Goal: Task Accomplishment & Management: Complete application form

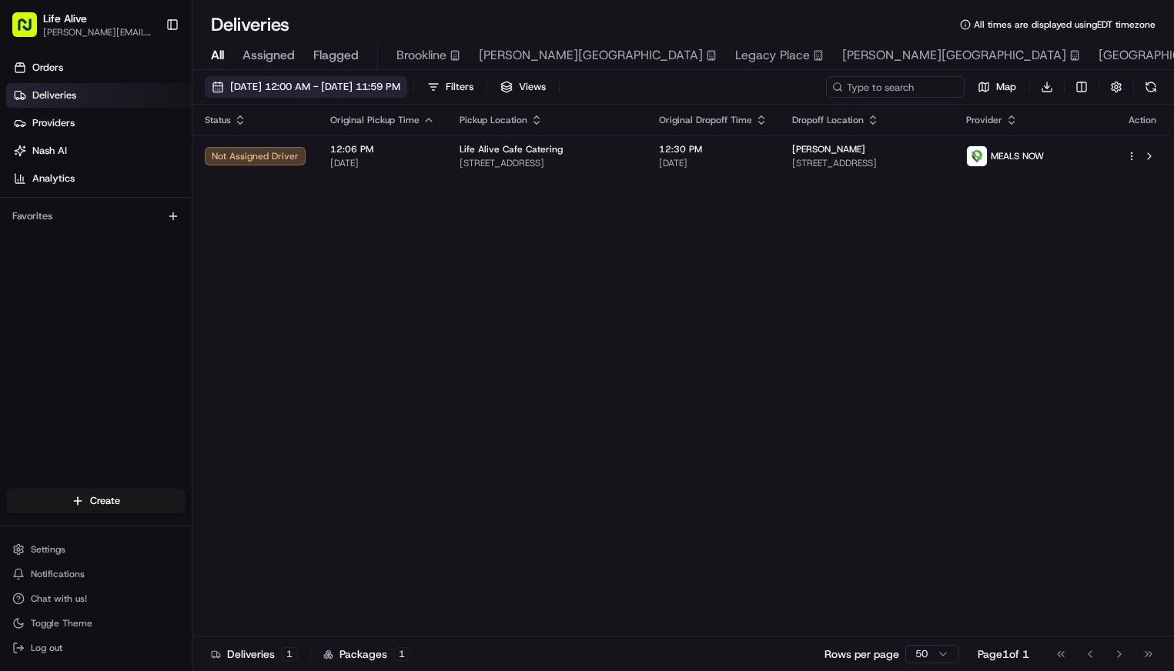
click at [332, 86] on span "[DATE] 12:00 AM - [DATE] 11:59 PM" at bounding box center [315, 87] width 170 height 14
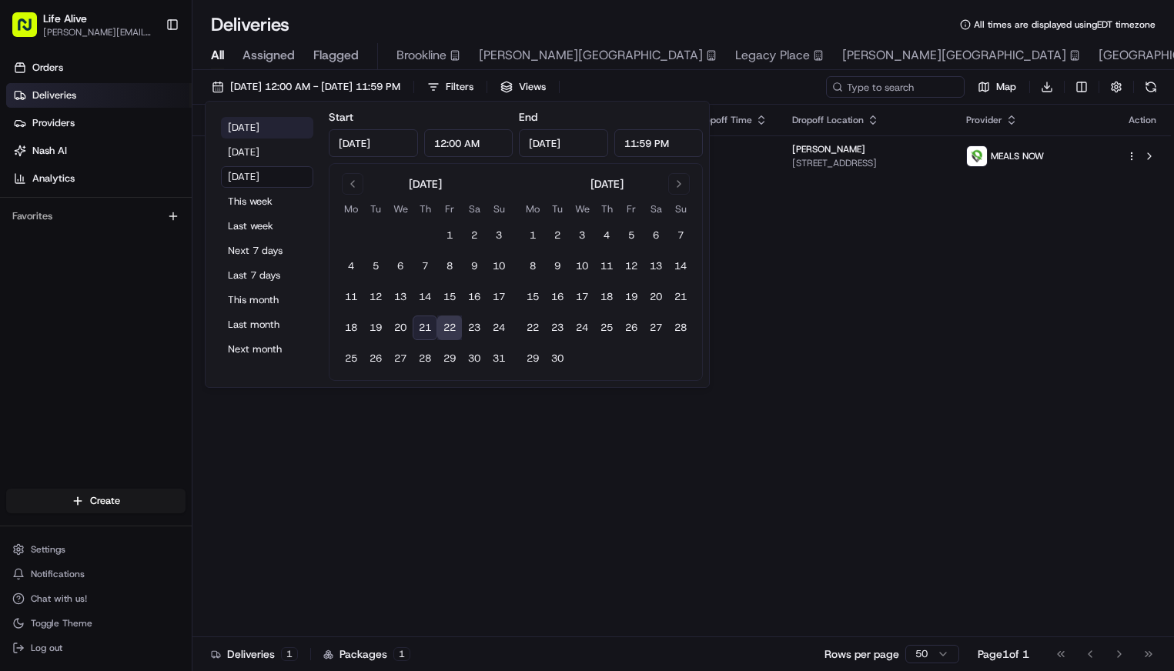
click at [241, 134] on button "[DATE]" at bounding box center [267, 128] width 92 height 22
type input "[DATE]"
type input "Aug 21, 2025"
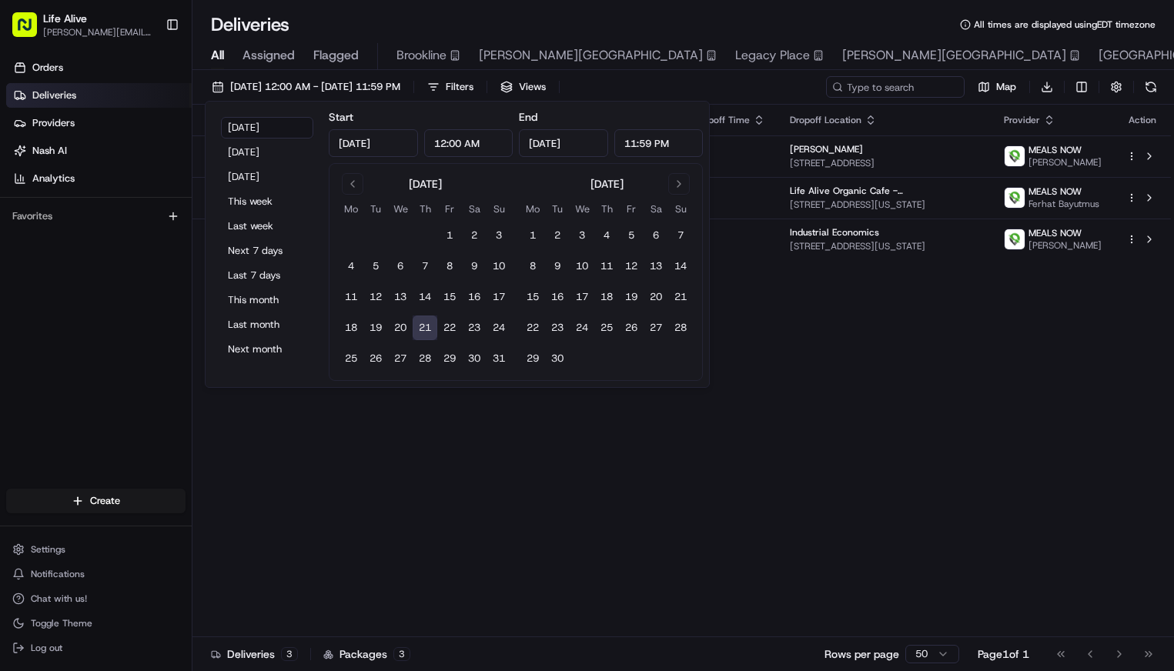
click at [383, 443] on div "Status Original Pickup Time Pickup Location Original Dropoff Time Dropoff Locat…" at bounding box center [682, 371] width 979 height 533
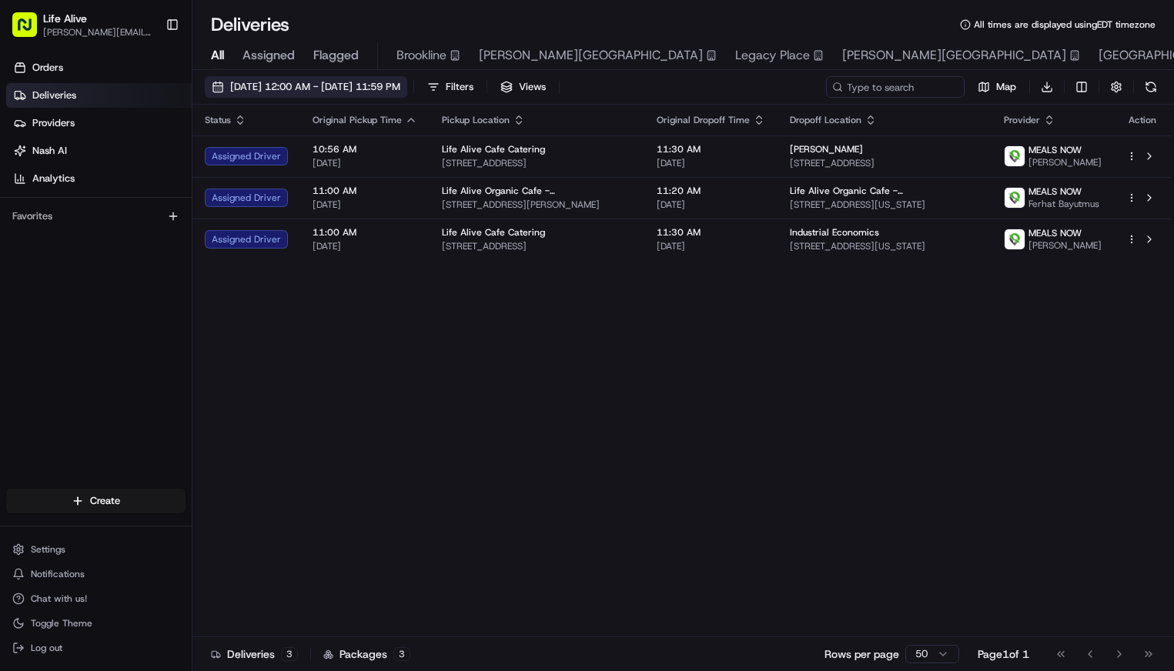
click at [396, 88] on span "08/21/2025 12:00 AM - 08/21/2025 11:59 PM" at bounding box center [315, 87] width 170 height 14
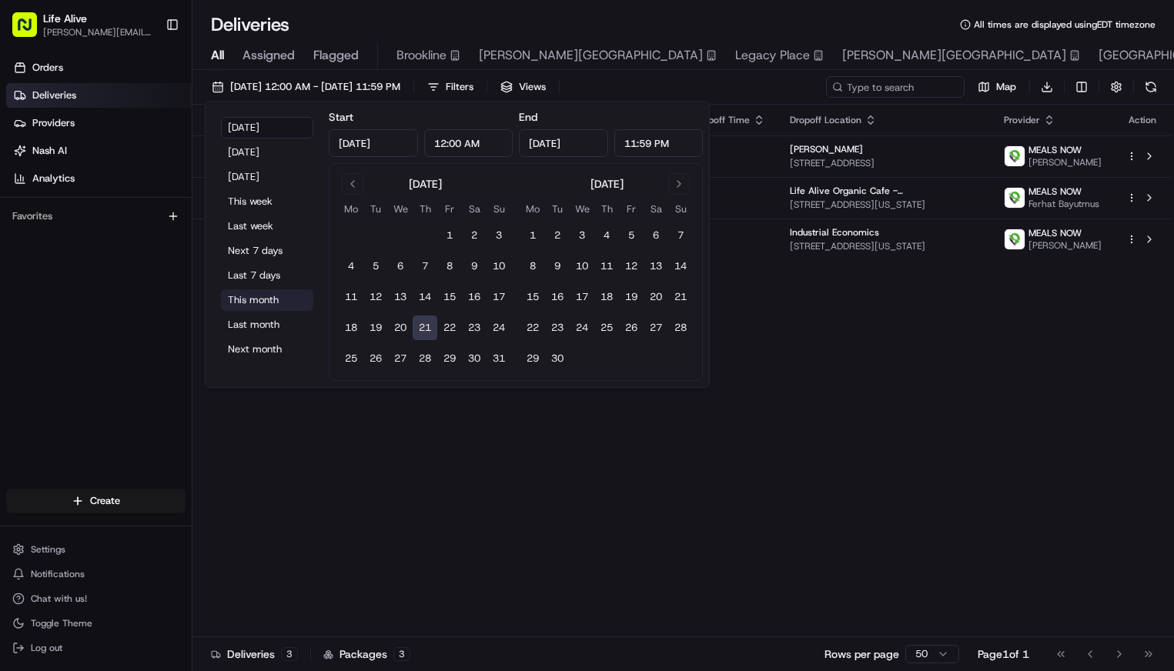
click at [263, 301] on button "This month" at bounding box center [267, 301] width 92 height 22
type input "Aug 1, 2025"
type input "Aug 31, 2025"
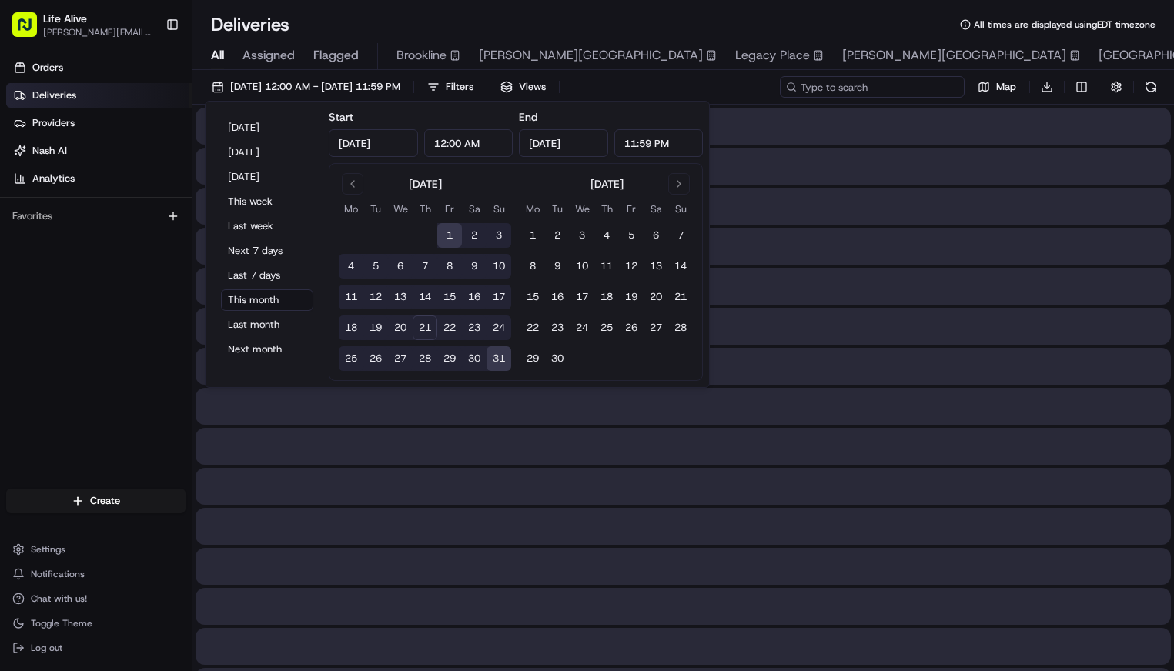
click at [866, 82] on input at bounding box center [872, 87] width 185 height 22
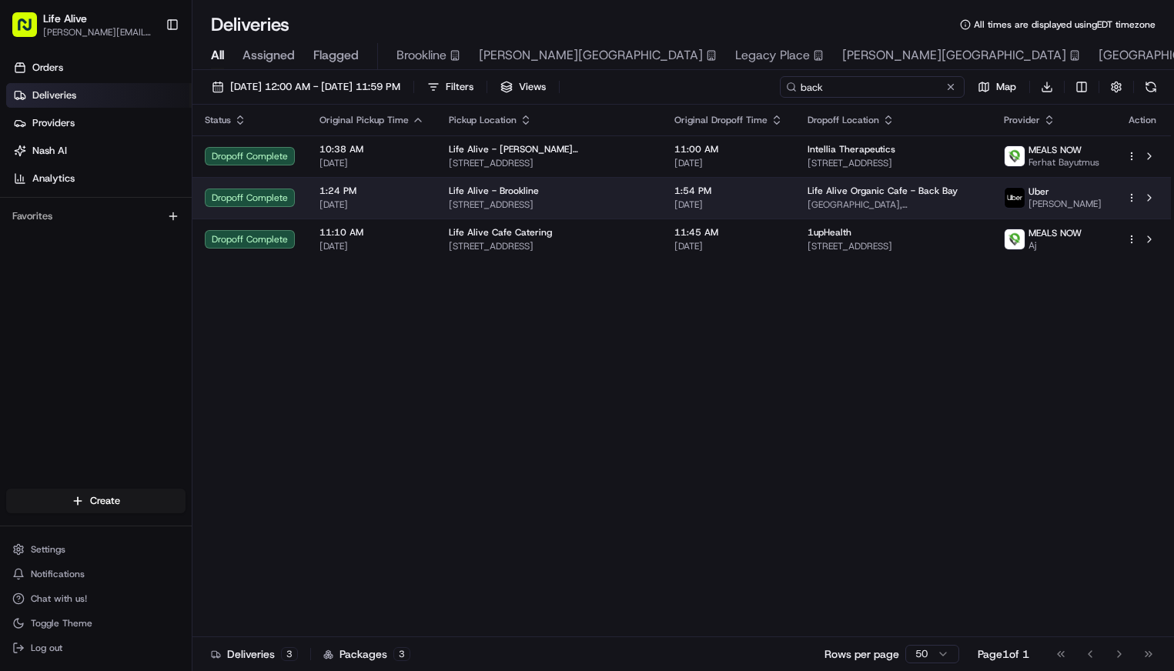
type input "back"
click at [865, 211] on span "[GEOGRAPHIC_DATA], [STREET_ADDRESS]" at bounding box center [894, 205] width 172 height 12
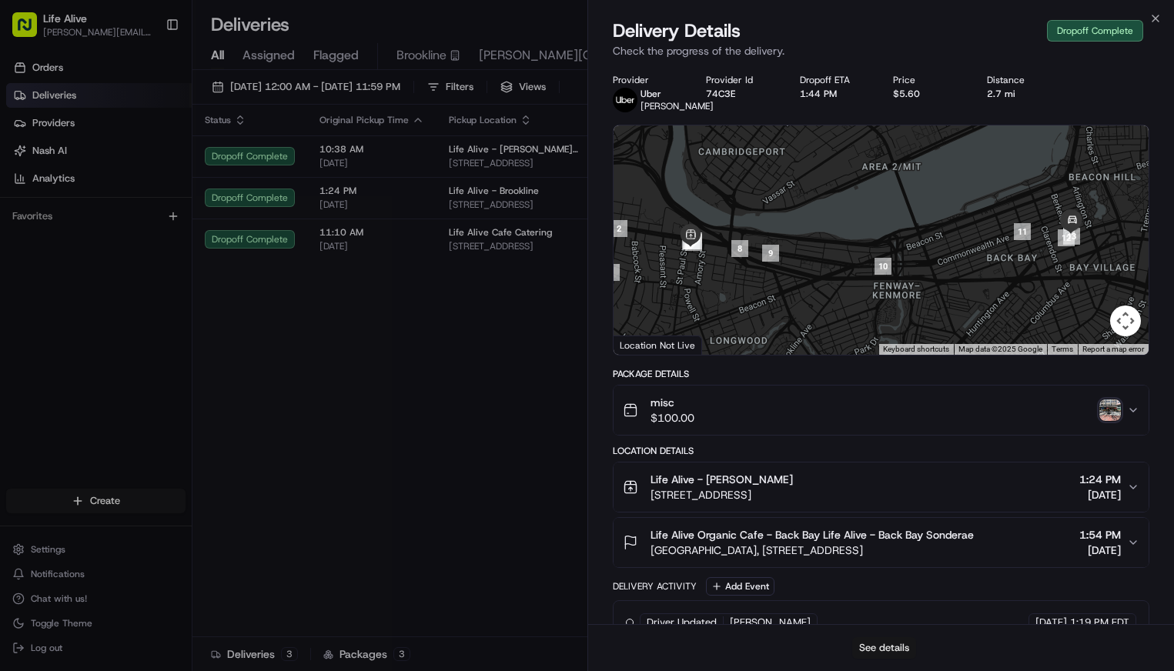
click at [869, 650] on button "See details" at bounding box center [884, 649] width 64 height 22
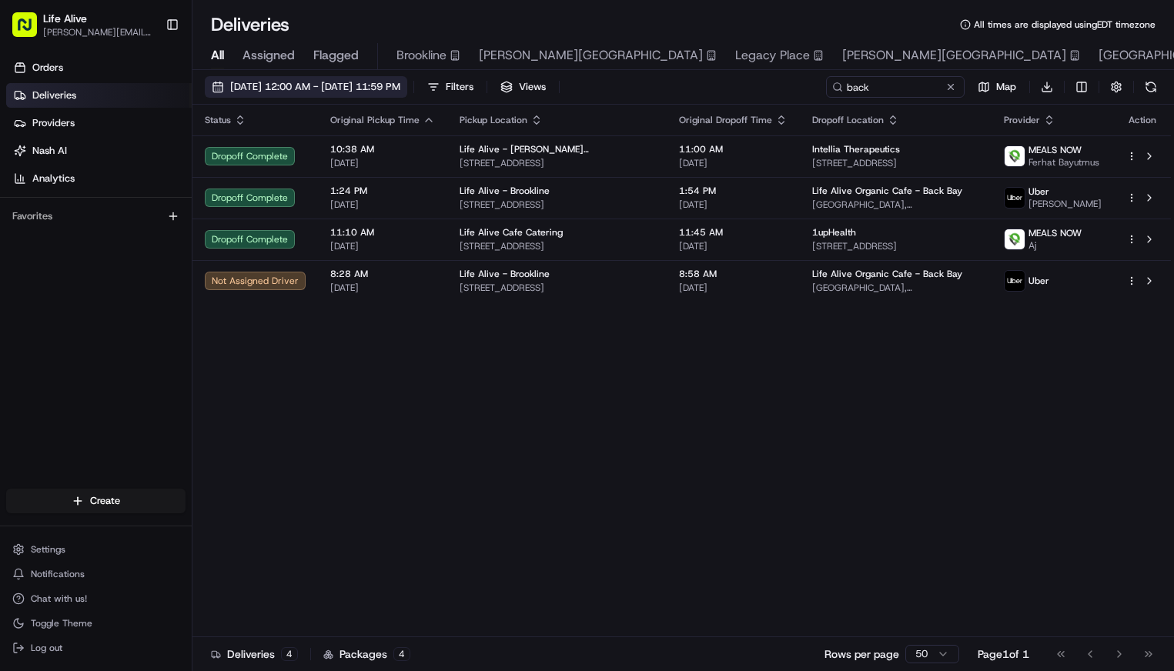
click at [314, 89] on span "08/01/2025 12:00 AM - 08/31/2025 11:59 PM" at bounding box center [315, 87] width 170 height 14
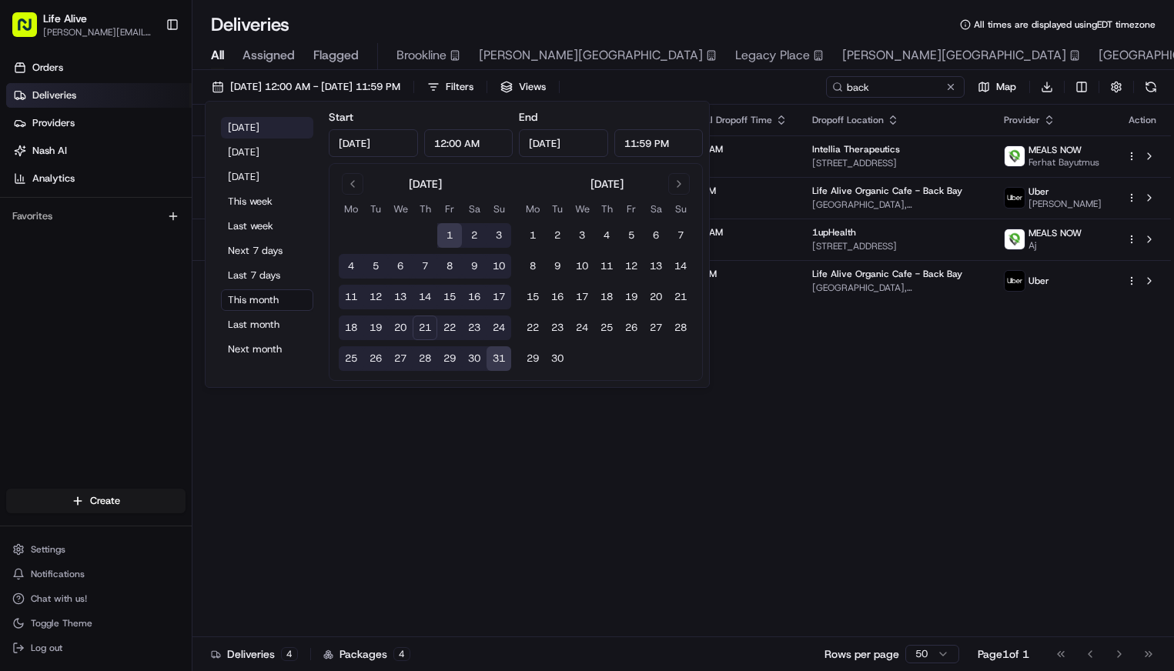
click at [261, 133] on button "Today" at bounding box center [267, 128] width 92 height 22
type input "Aug 21, 2025"
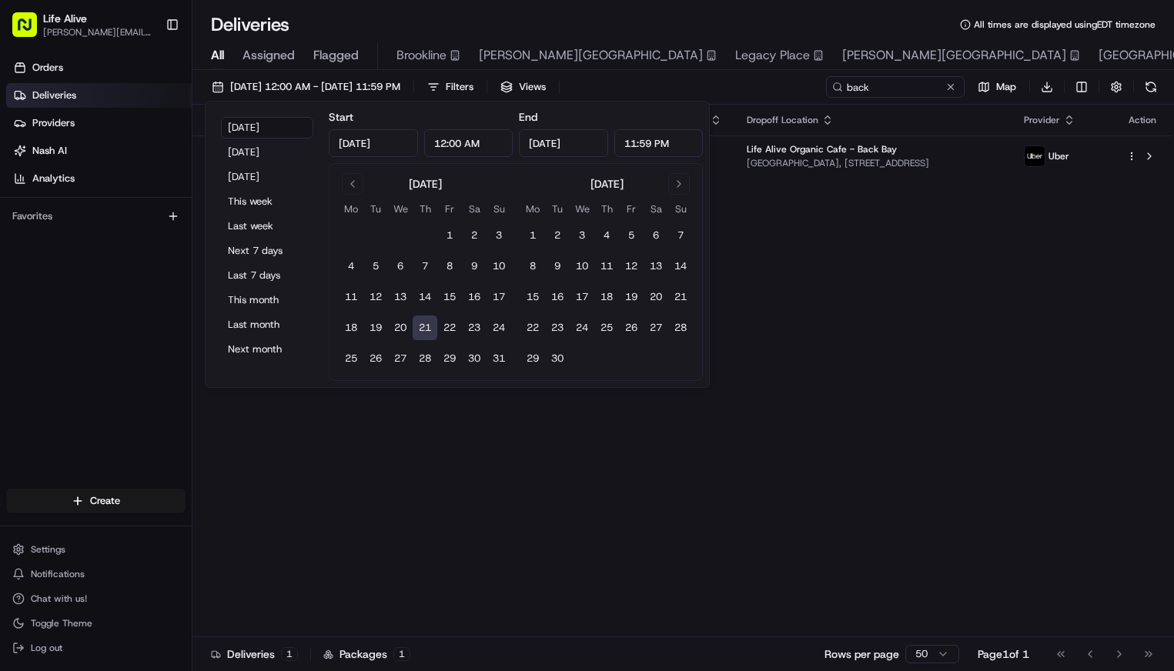
click at [482, 530] on div "Status Original Pickup Time Pickup Location Original Dropoff Time Dropoff Locat…" at bounding box center [682, 371] width 979 height 533
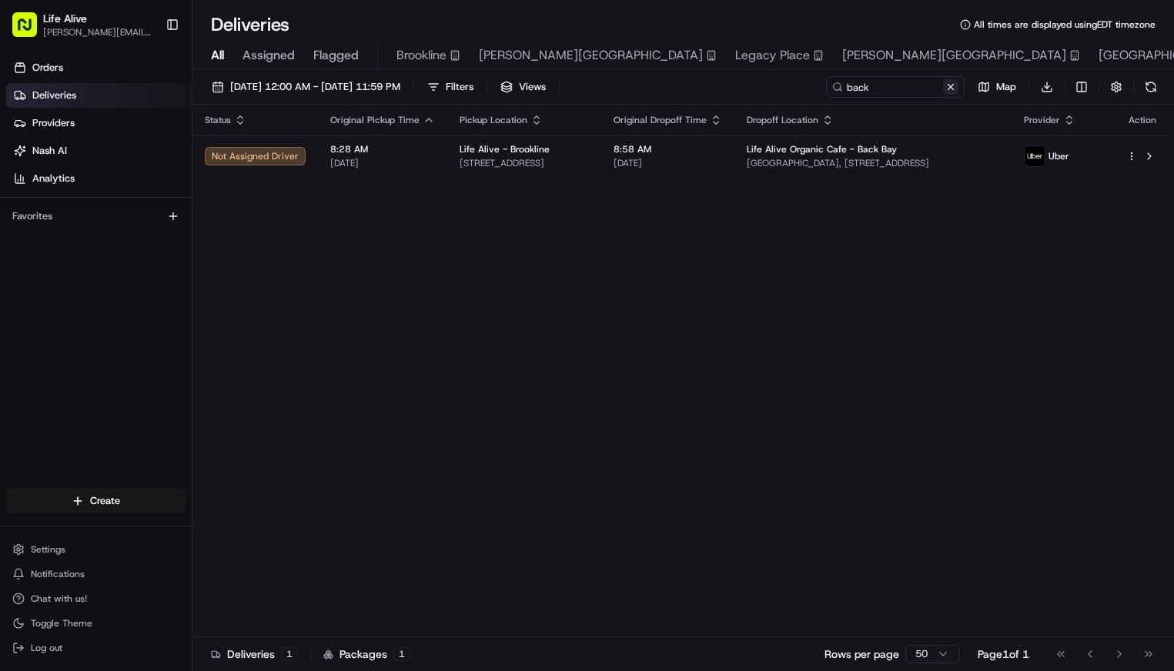
click at [951, 89] on button at bounding box center [950, 86] width 15 height 15
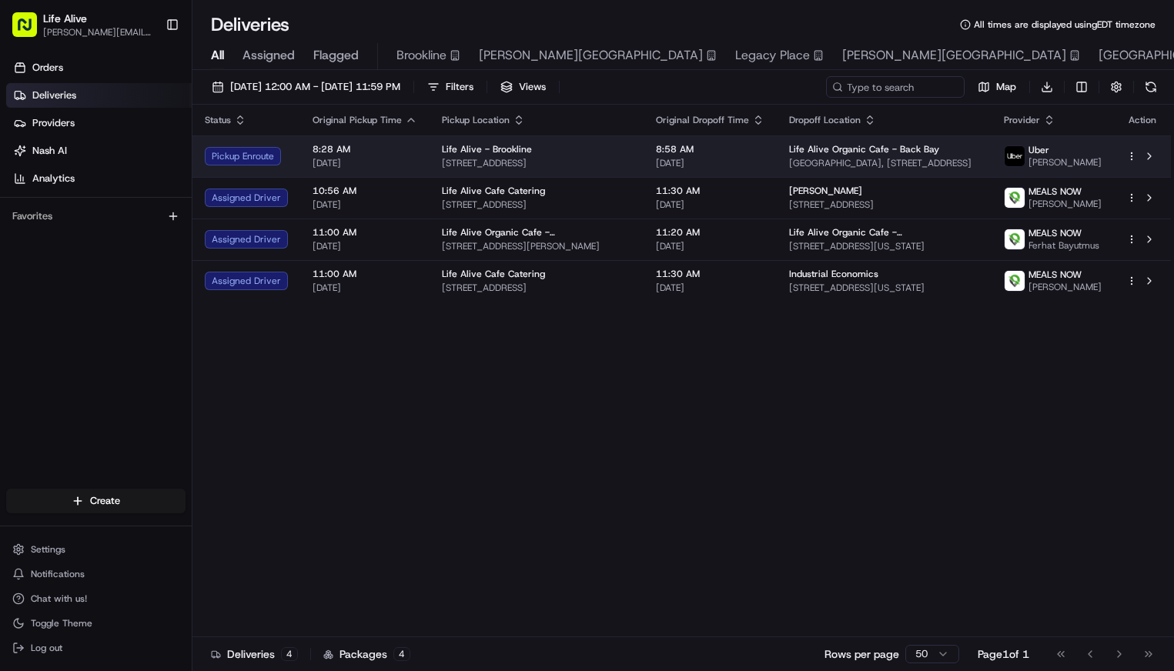
click at [679, 153] on span "8:58 AM" at bounding box center [710, 149] width 109 height 12
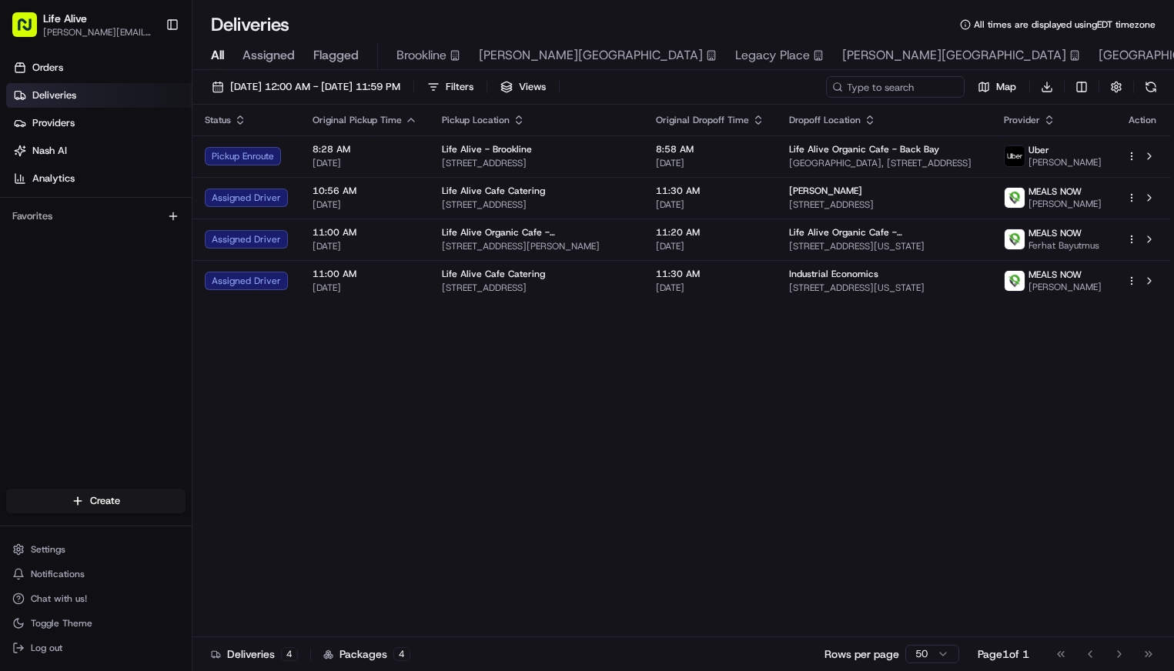
click at [383, 99] on div "08/21/2025 12:00 AM - 08/21/2025 11:59 PM Filters Views Map Download" at bounding box center [684, 90] width 982 height 28
click at [384, 86] on span "08/21/2025 12:00 AM - 08/21/2025 11:59 PM" at bounding box center [315, 87] width 170 height 14
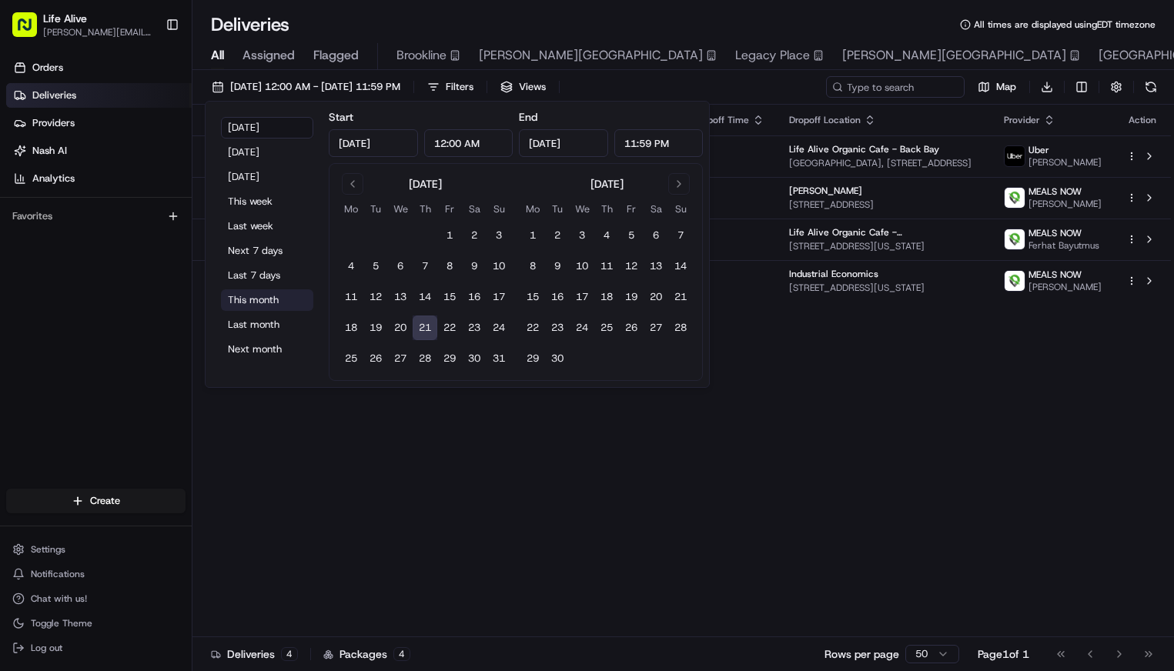
click at [267, 293] on button "This month" at bounding box center [267, 301] width 92 height 22
type input "Aug 1, 2025"
type input "Aug 31, 2025"
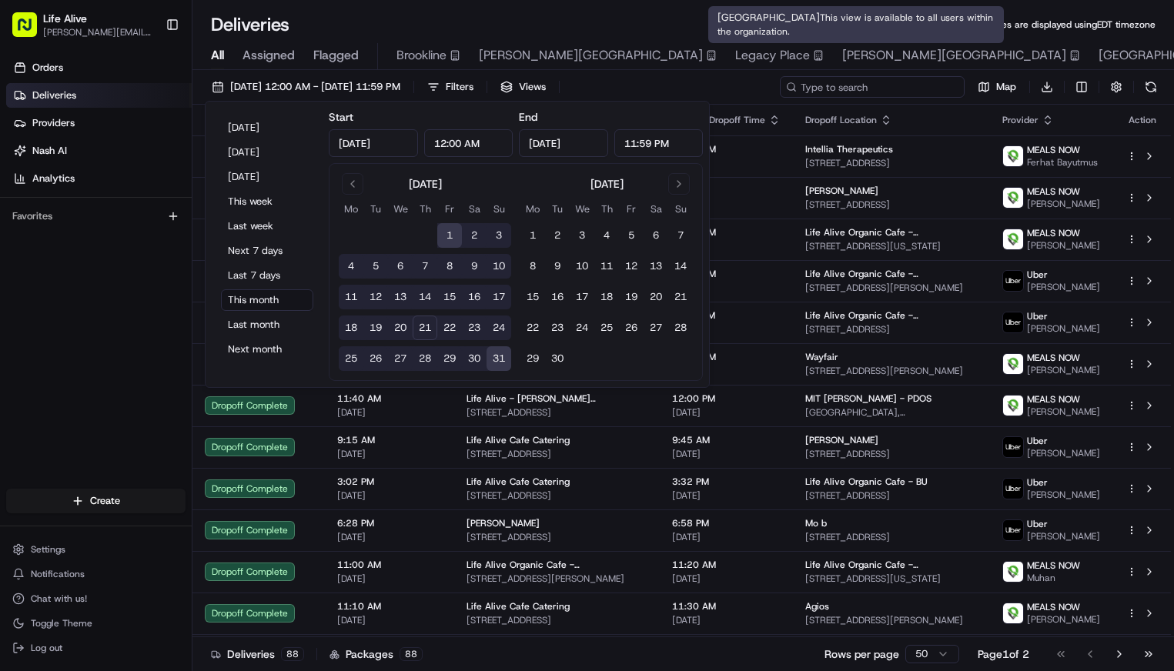
click at [896, 82] on input at bounding box center [872, 87] width 185 height 22
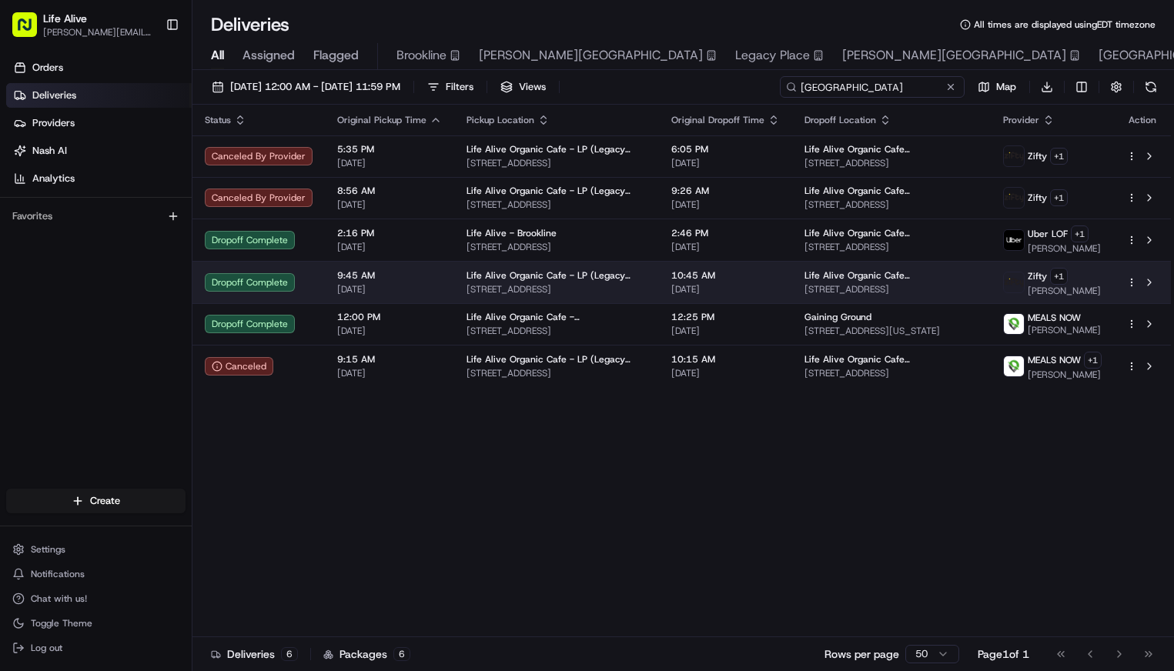
type input "burlington"
click at [852, 273] on span "Life Alive Organic Cafe Burlington" at bounding box center [892, 276] width 174 height 12
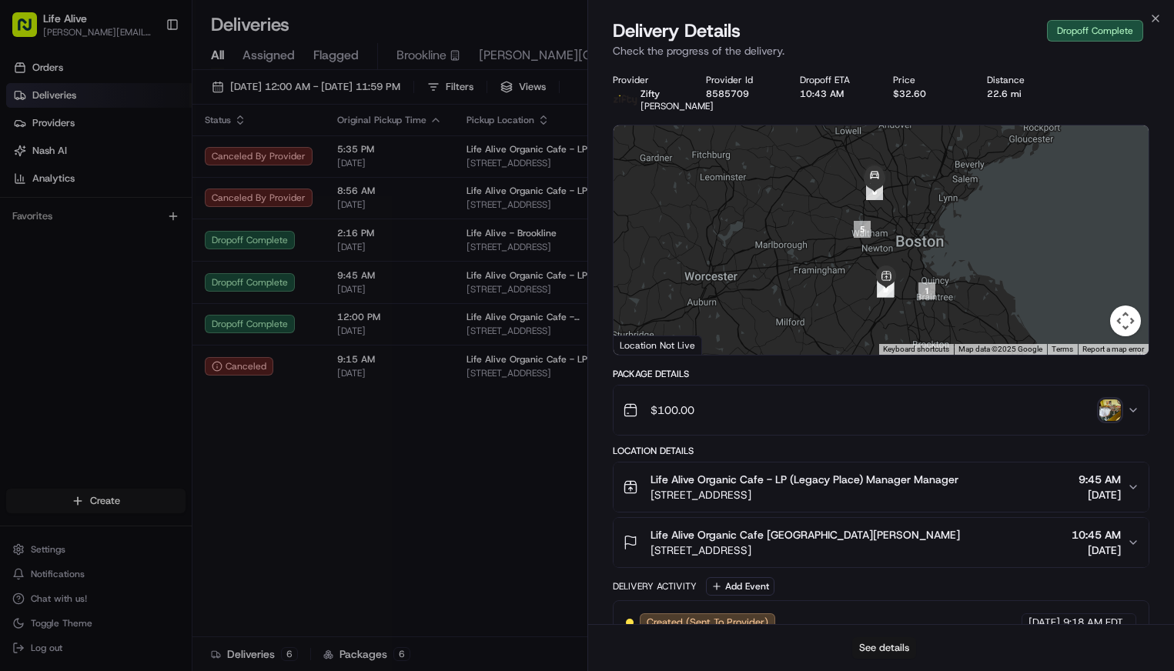
click at [876, 642] on button "See details" at bounding box center [884, 649] width 64 height 22
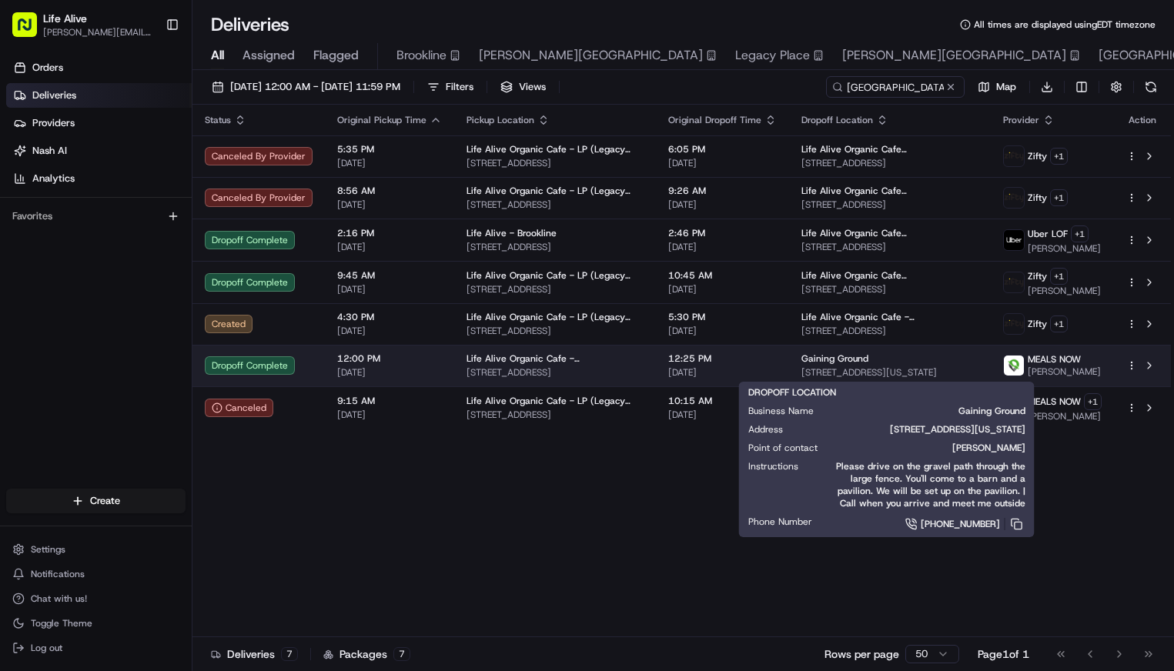
click at [875, 362] on div "Gaining Ground" at bounding box center [890, 359] width 177 height 12
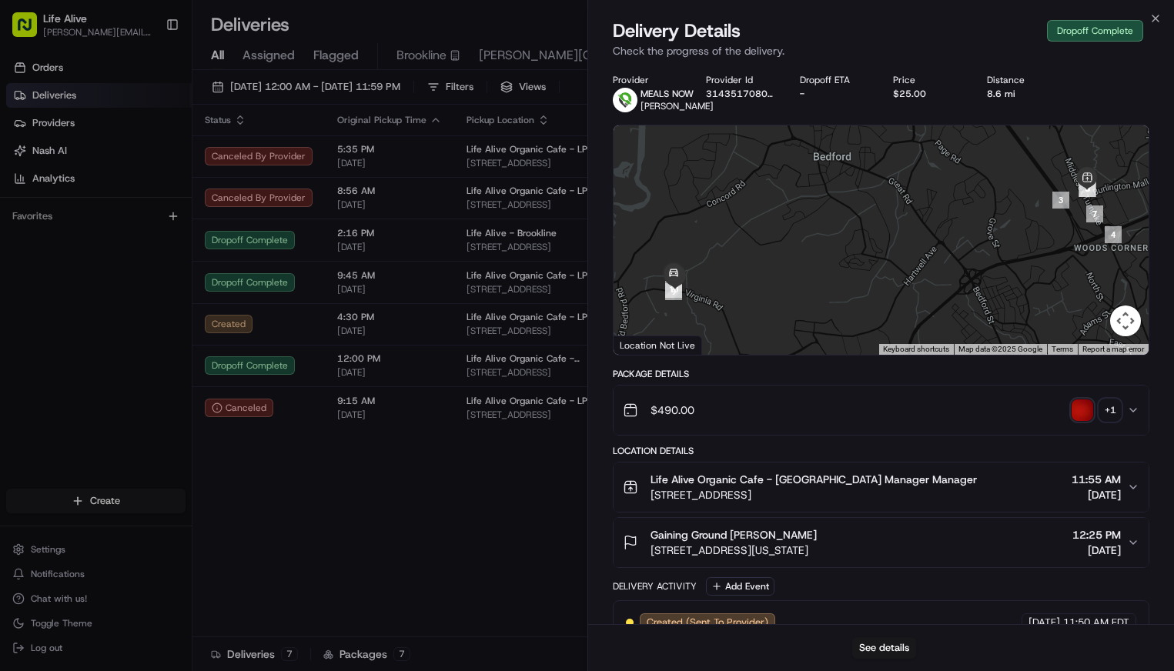
click at [1110, 408] on div "+ 1" at bounding box center [1111, 411] width 22 height 22
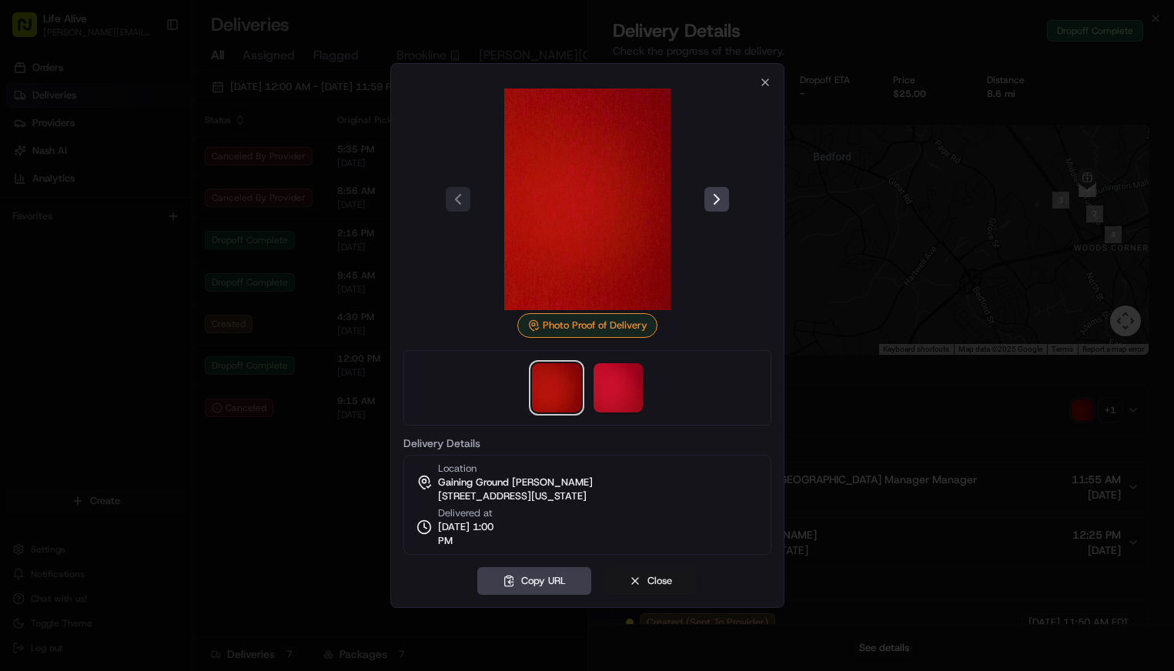
click at [664, 581] on button "Close" at bounding box center [651, 582] width 94 height 28
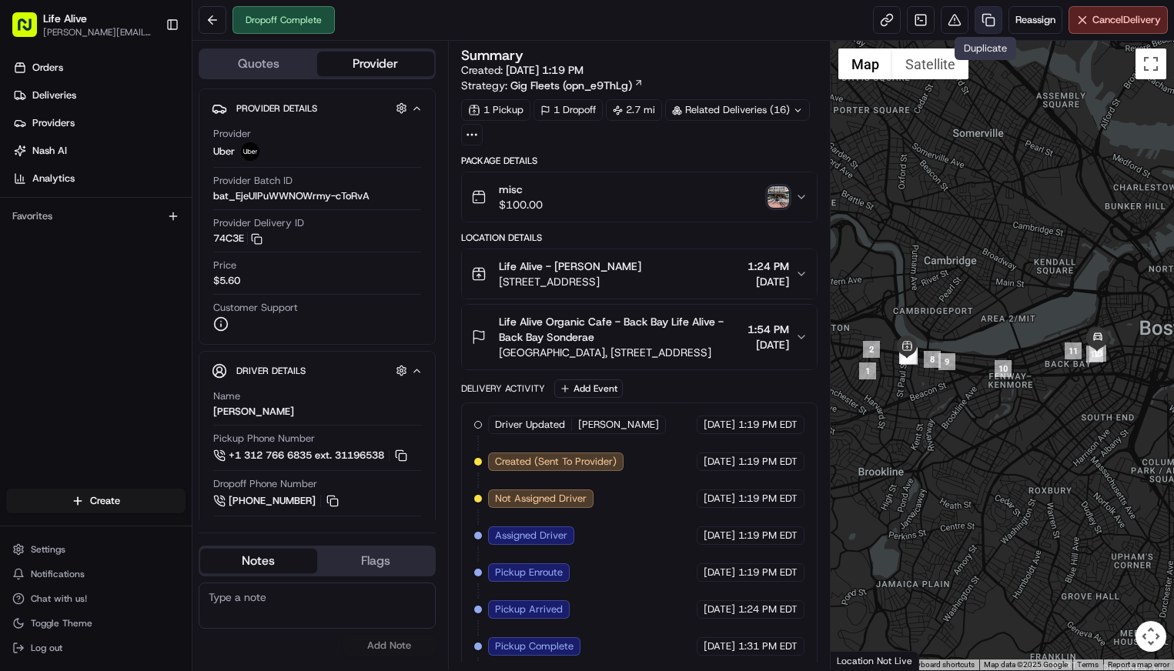
click at [985, 18] on link at bounding box center [989, 20] width 28 height 28
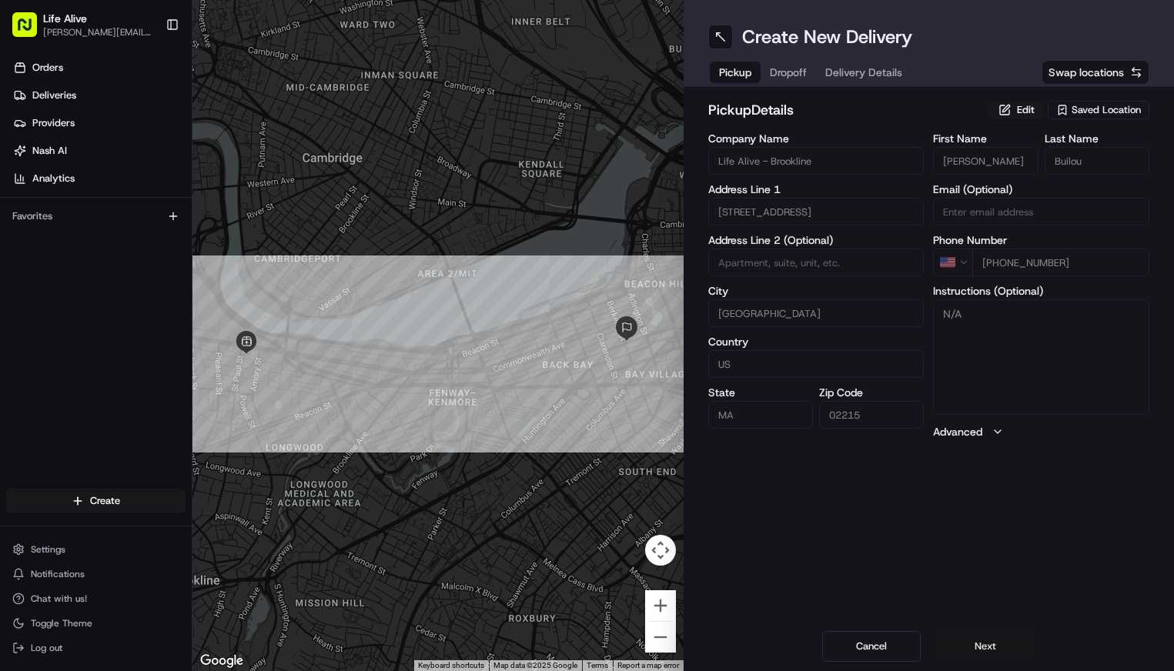
click at [975, 638] on button "Next" at bounding box center [985, 646] width 99 height 31
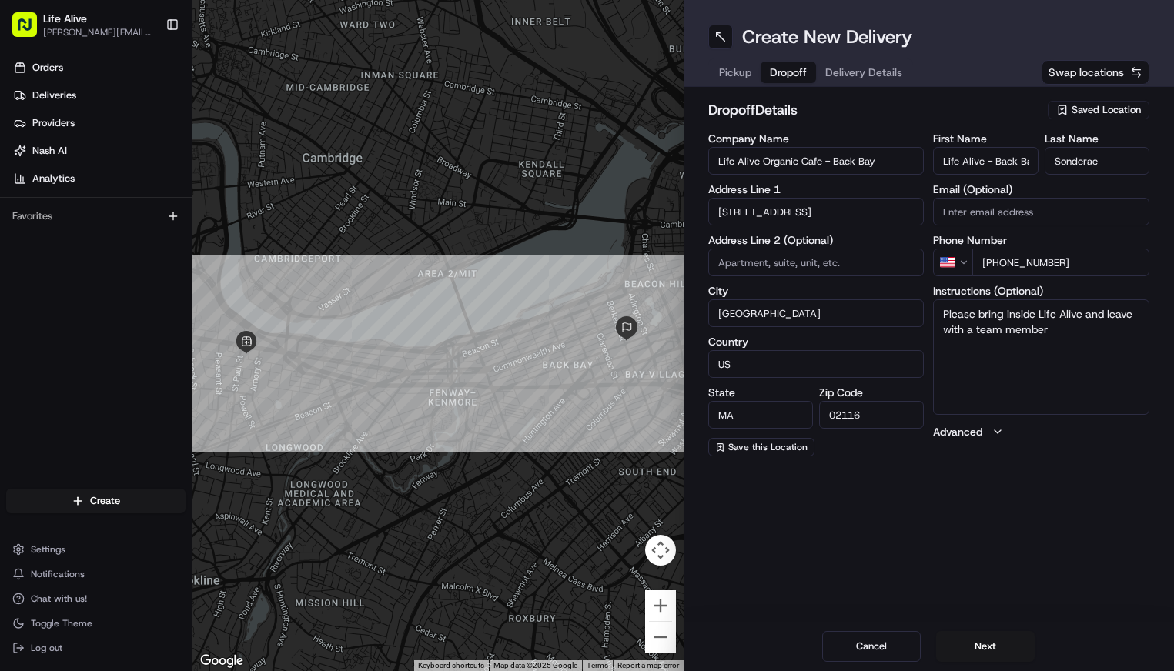
drag, startPoint x: 1098, startPoint y: 161, endPoint x: 1002, endPoint y: 166, distance: 96.4
type input "[PERSON_NAME]"
drag, startPoint x: 1072, startPoint y: 264, endPoint x: 1002, endPoint y: 262, distance: 70.1
paste input "tel"
drag, startPoint x: 1067, startPoint y: 263, endPoint x: 1000, endPoint y: 260, distance: 67.1
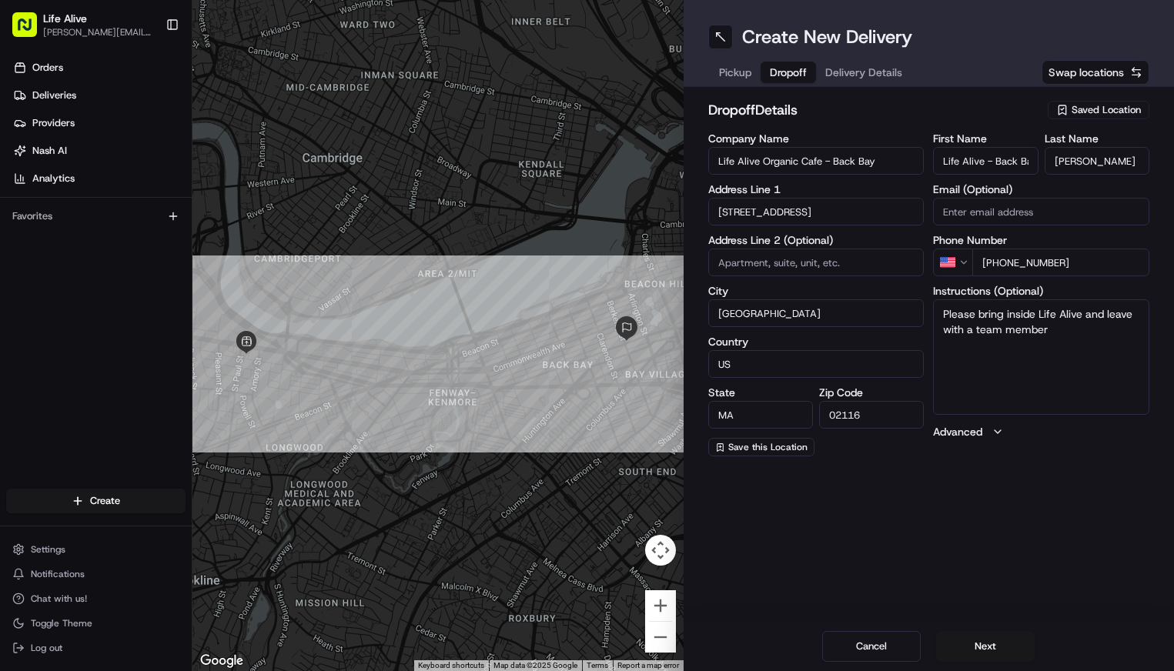
click at [1000, 260] on input "[PHONE_NUMBER]" at bounding box center [1061, 263] width 177 height 28
type input "[PHONE_NUMBER]"
click at [966, 648] on button "Next" at bounding box center [985, 646] width 99 height 31
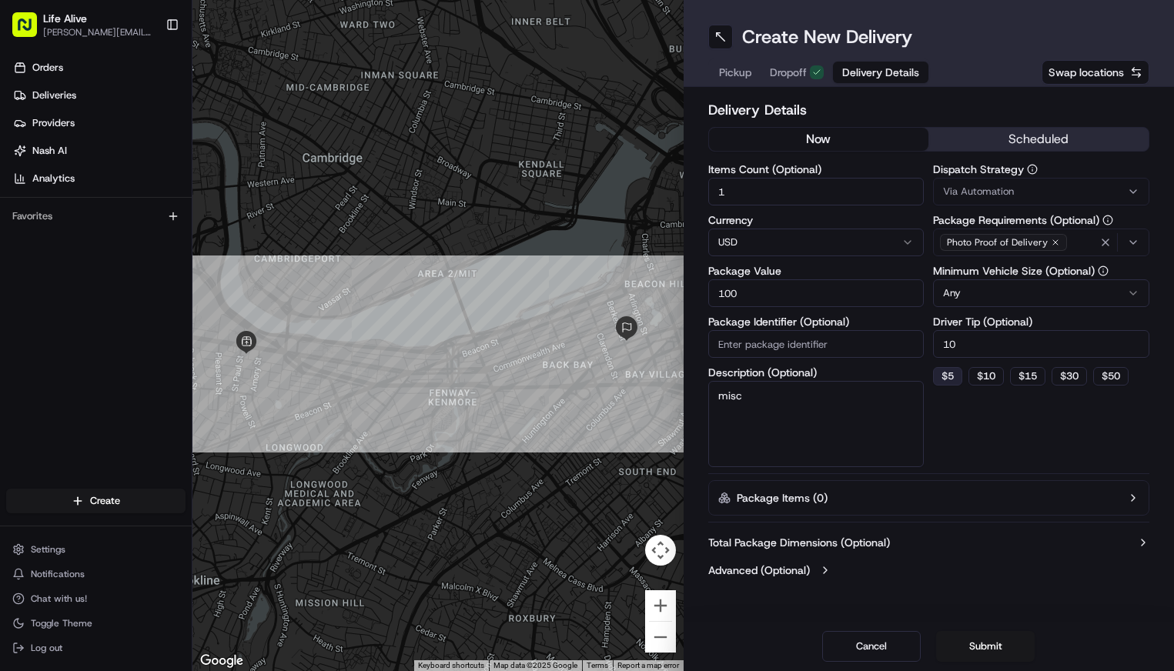
click at [956, 373] on button "$ 5" at bounding box center [947, 376] width 29 height 18
type input "5"
click at [1012, 179] on button "Via Automation" at bounding box center [1041, 192] width 216 height 28
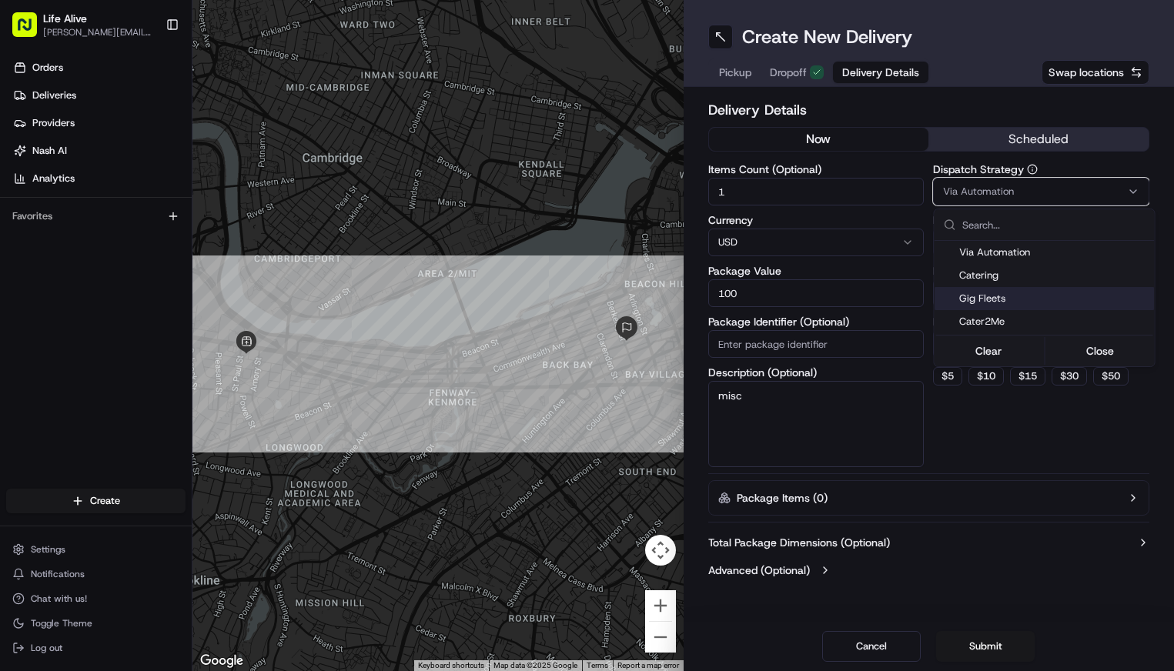
click at [990, 303] on span "Gig Fleets" at bounding box center [1054, 299] width 189 height 14
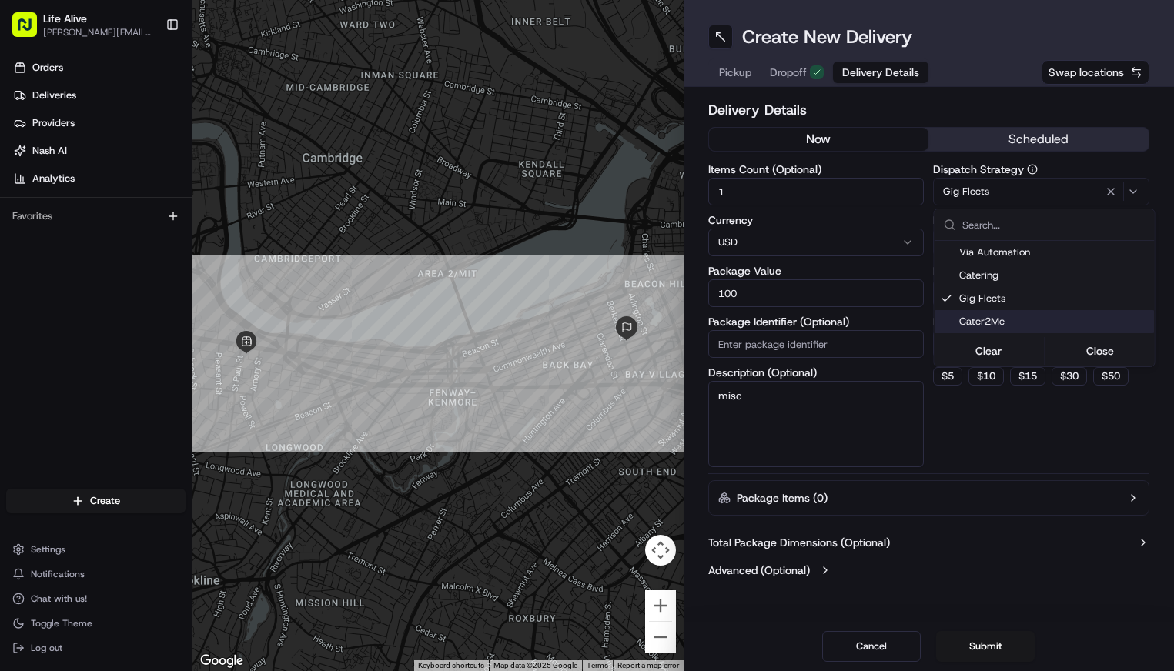
click at [1002, 431] on html "Life Alive [PERSON_NAME][EMAIL_ADDRESS][DOMAIN_NAME] Toggle Sidebar Orders Deli…" at bounding box center [587, 335] width 1174 height 671
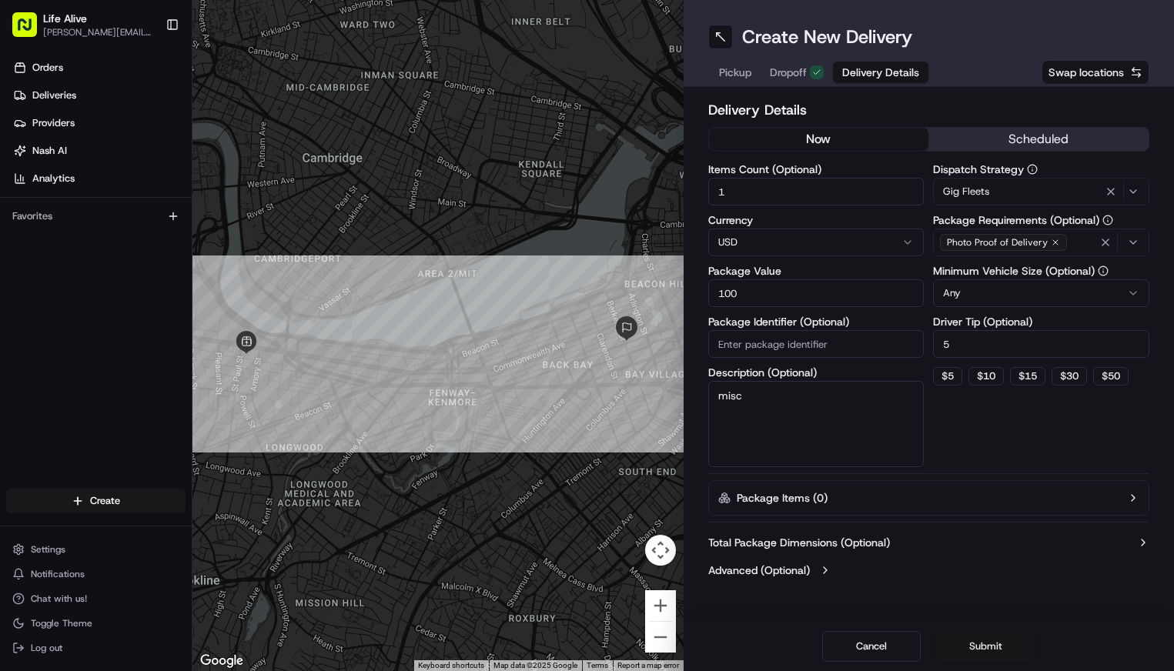
click at [993, 643] on button "Submit" at bounding box center [985, 646] width 99 height 31
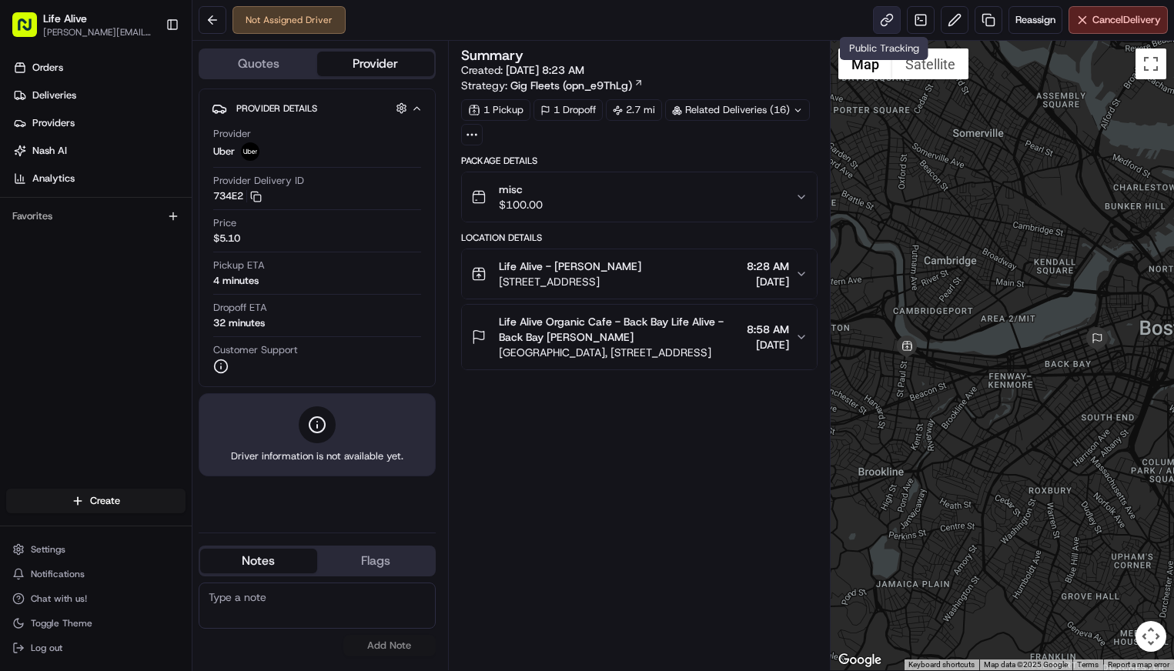
click at [878, 23] on link at bounding box center [887, 20] width 28 height 28
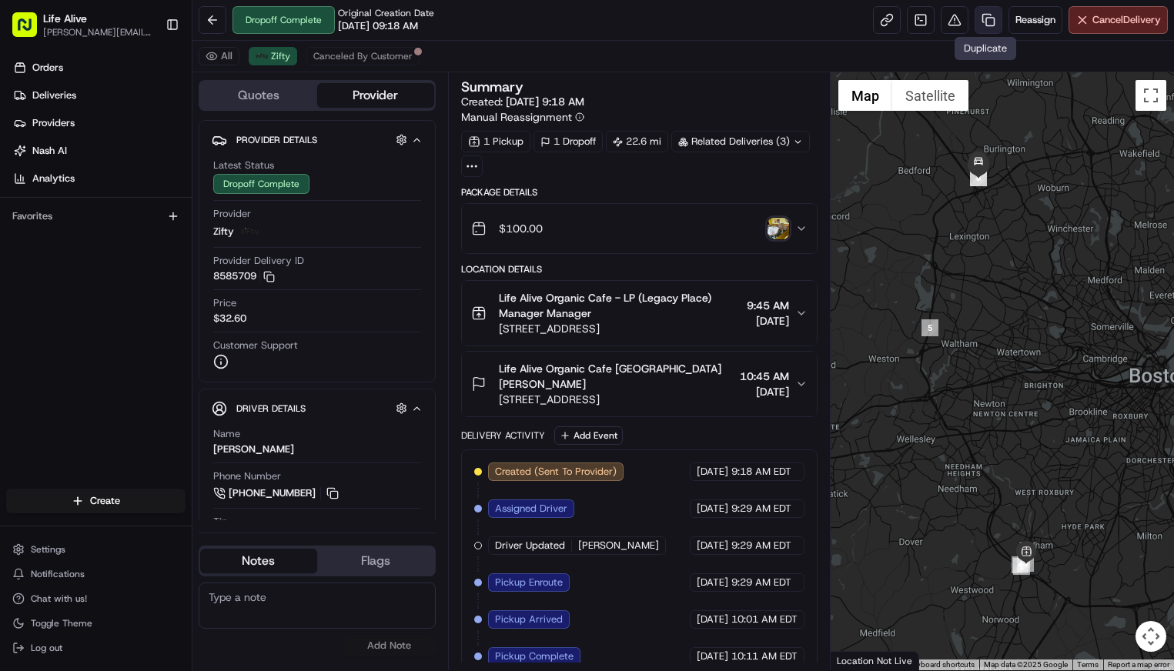
click at [982, 19] on link at bounding box center [989, 20] width 28 height 28
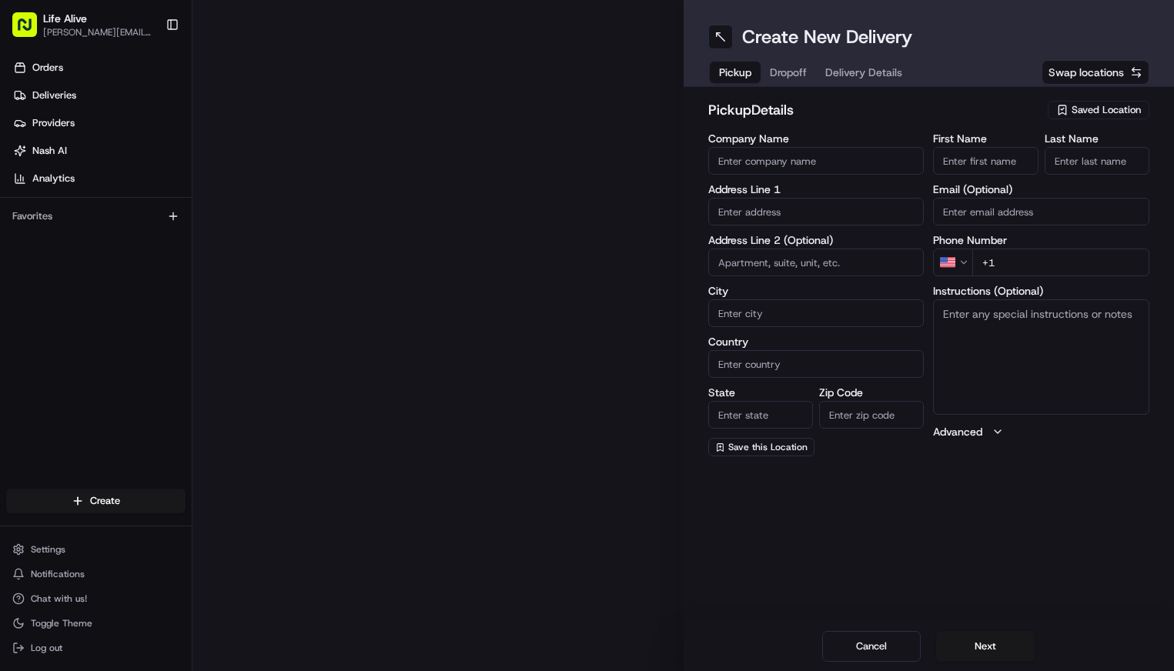
type input "Life Alive Organic Cafe - LP (Legacy Place)"
type input "220 Legacy Pl"
type input "Dedham"
type input "US"
type input "MA"
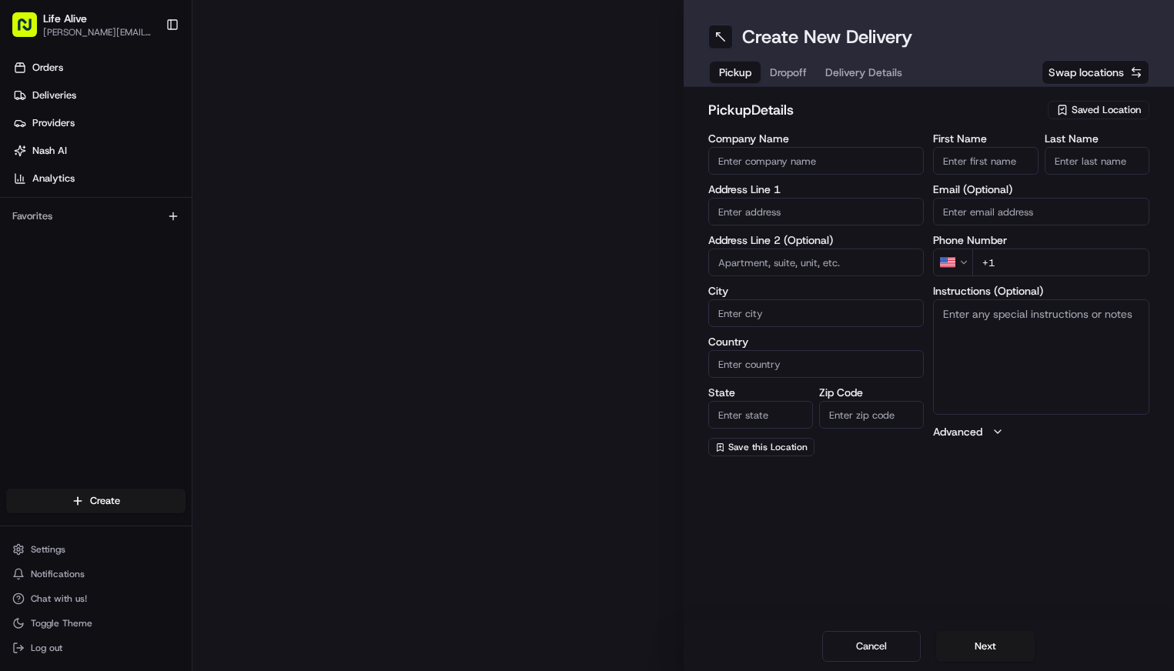
type input "02026"
type input "Manager"
type input "+1 781 375 2883"
type textarea "N/A"
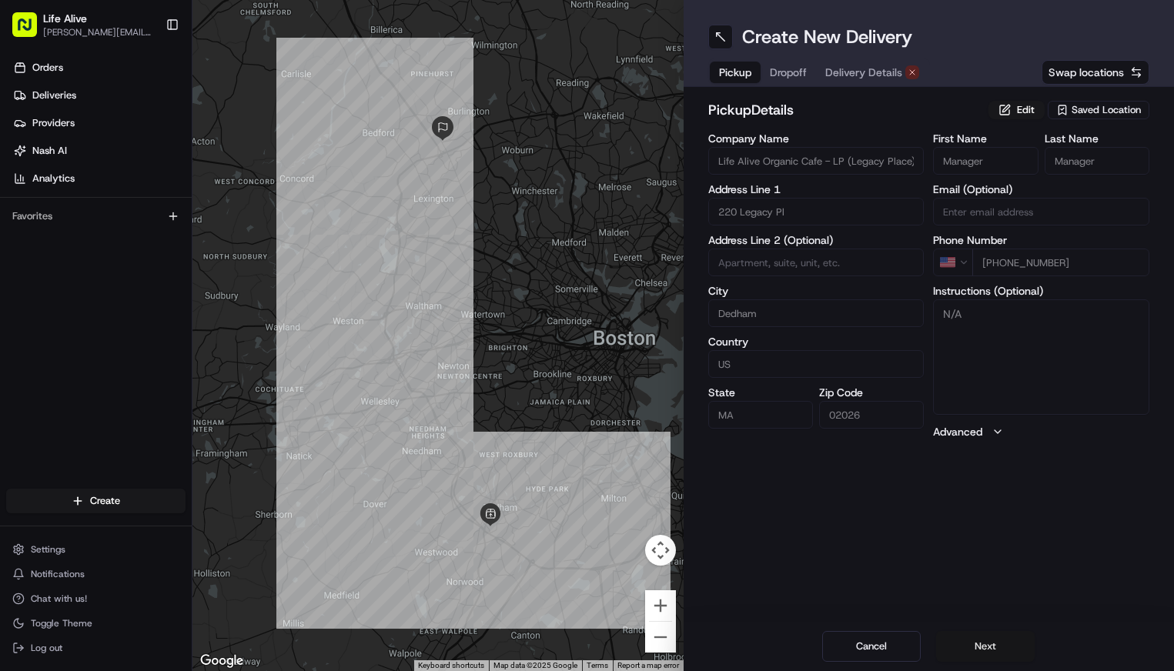
click at [974, 646] on button "Next" at bounding box center [985, 646] width 99 height 31
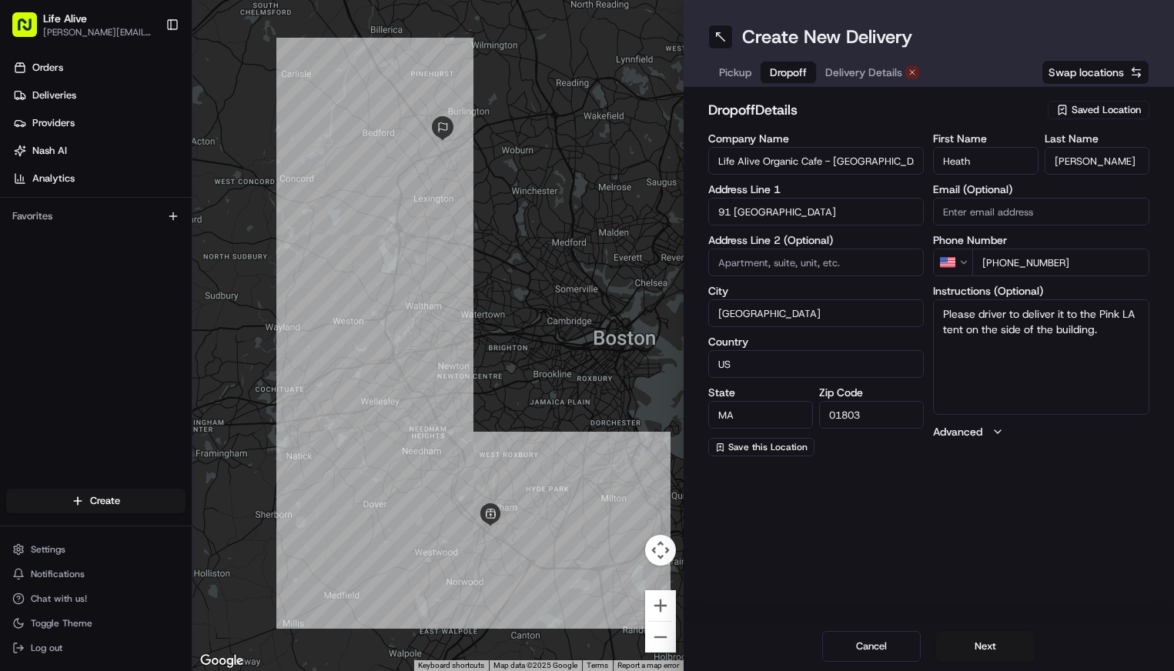
type input "Life Alive Organic Cafe - Burlington"
click at [1109, 336] on textarea "Please driver to deliver it to the Pink LA tent on the side of the building." at bounding box center [1041, 358] width 216 height 116
type textarea "Please Bring inside Life Alive Organic Cafe and leave with a team member."
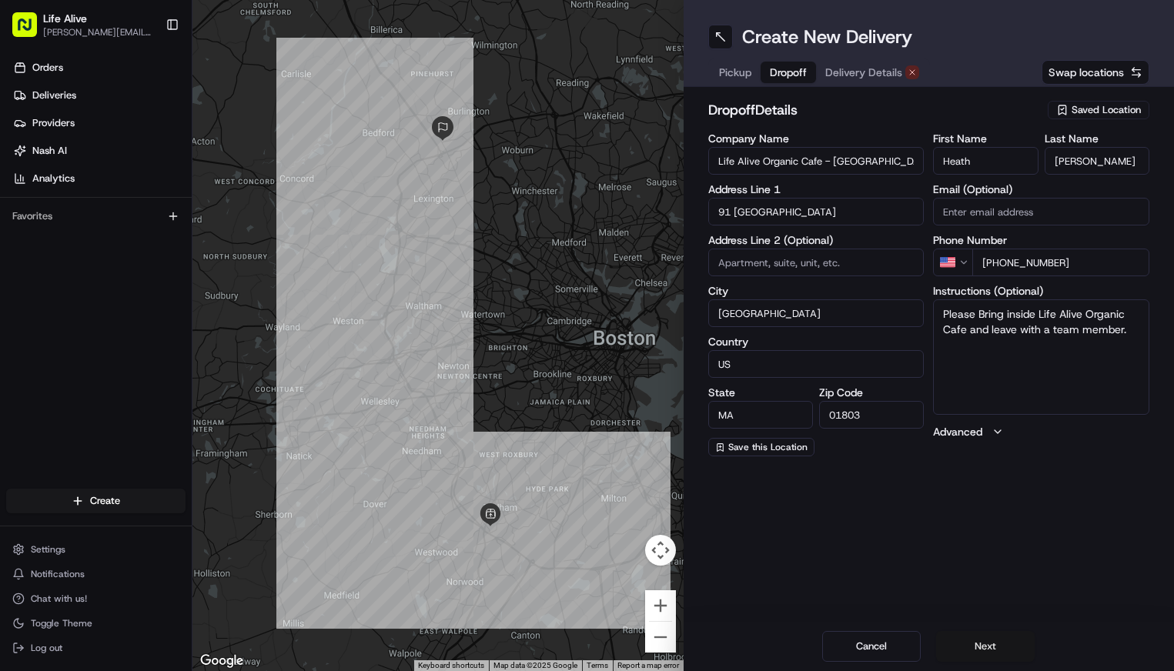
click at [978, 638] on button "Next" at bounding box center [985, 646] width 99 height 31
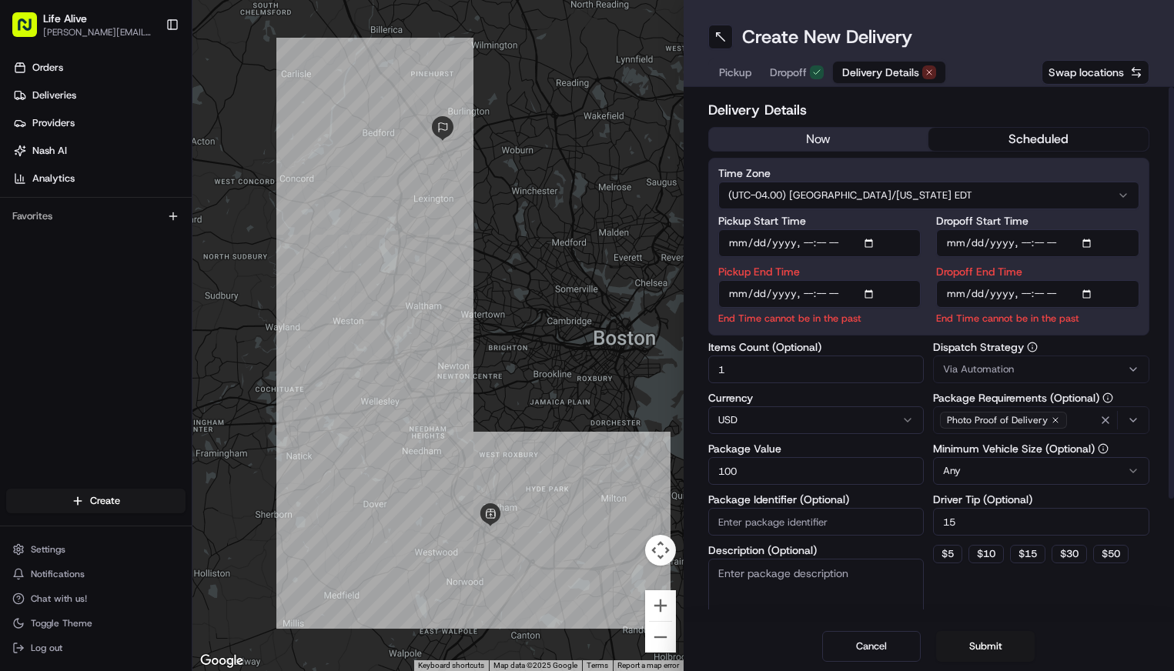
click at [781, 295] on input "Pickup End Time" at bounding box center [819, 294] width 203 height 28
click at [808, 292] on input "Pickup End Time" at bounding box center [819, 294] width 203 height 28
click at [827, 290] on input "Pickup End Time" at bounding box center [819, 294] width 203 height 28
click at [842, 293] on input "Pickup End Time" at bounding box center [819, 294] width 203 height 28
type input "2025-08-21T16:30"
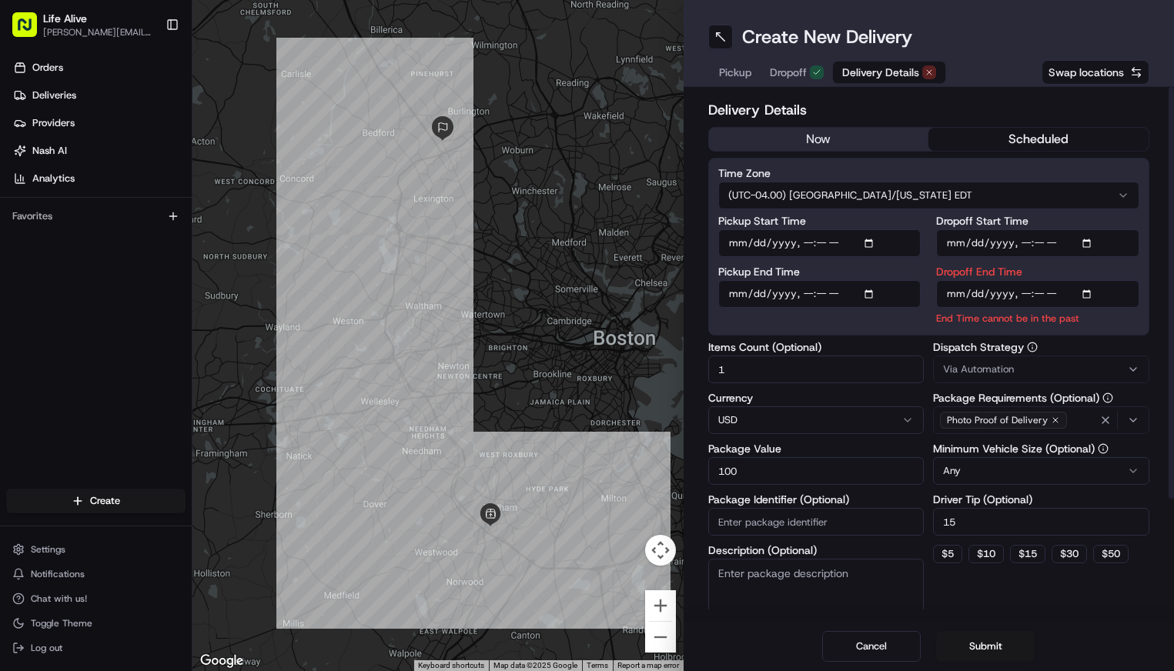
click at [976, 291] on input "Dropoff End Time" at bounding box center [1037, 294] width 203 height 28
click at [1020, 293] on input "Dropoff End Time" at bounding box center [1037, 294] width 203 height 28
click at [1038, 297] on input "Dropoff End Time" at bounding box center [1037, 294] width 203 height 28
click at [1063, 291] on input "Dropoff End Time" at bounding box center [1037, 294] width 203 height 28
type input "2025-08-21T17:30"
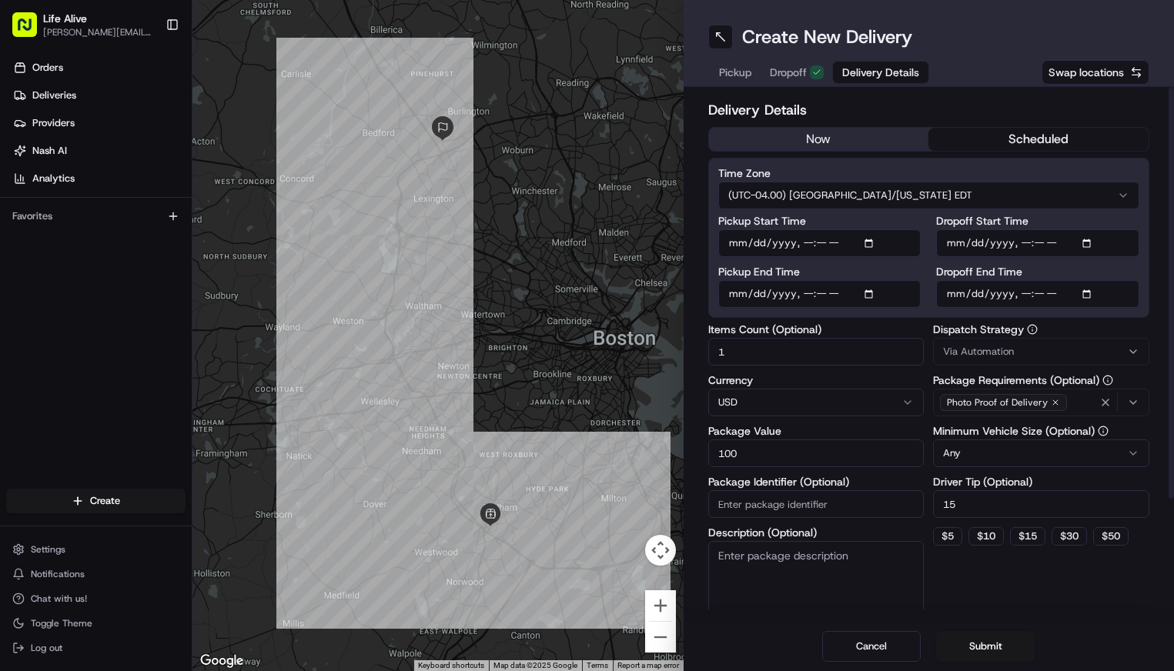
click at [1144, 270] on div "Time Zone (UTC-04.00) America/New York EDT Pickup Start Time Pickup End Time Dr…" at bounding box center [929, 238] width 442 height 160
click at [997, 359] on button "Via Automation" at bounding box center [1041, 352] width 216 height 28
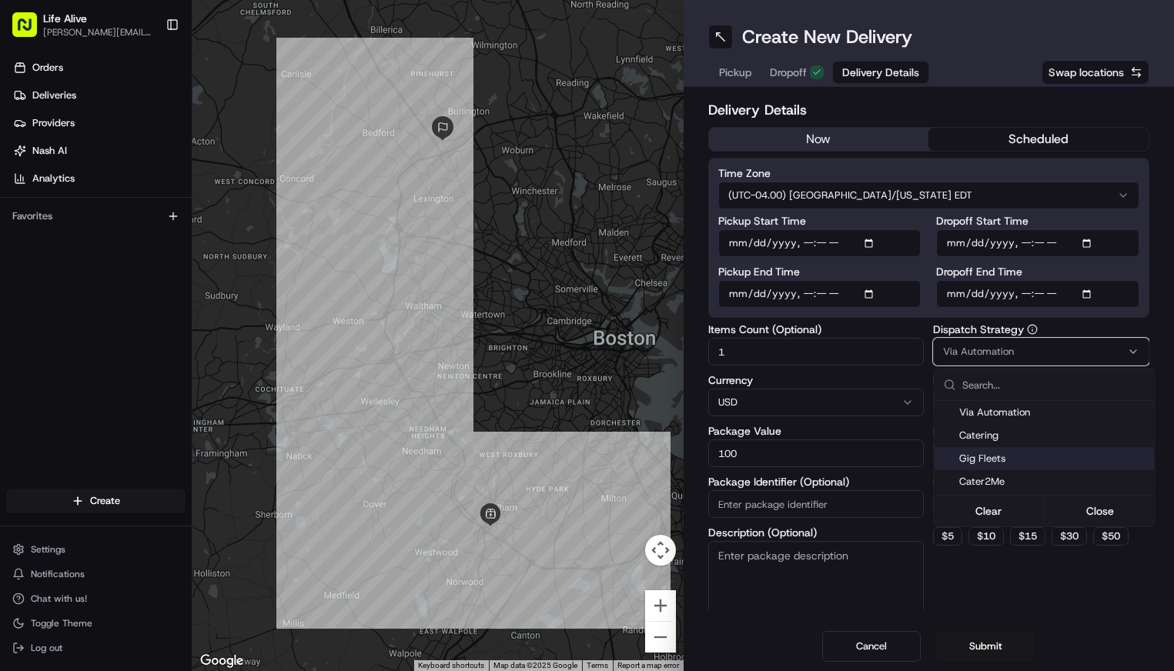
click at [990, 452] on span "Gig Fleets" at bounding box center [1054, 459] width 189 height 14
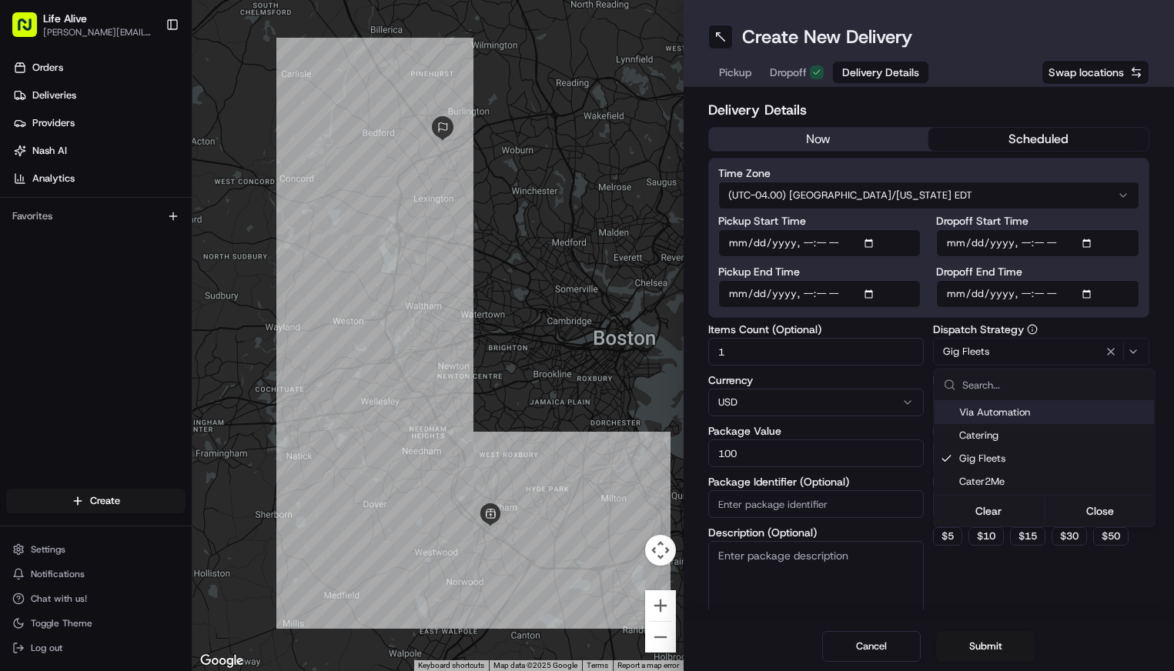
click at [1161, 289] on html "Life Alive moise@lifealive.com Toggle Sidebar Orders Deliveries Providers Nash …" at bounding box center [587, 335] width 1174 height 671
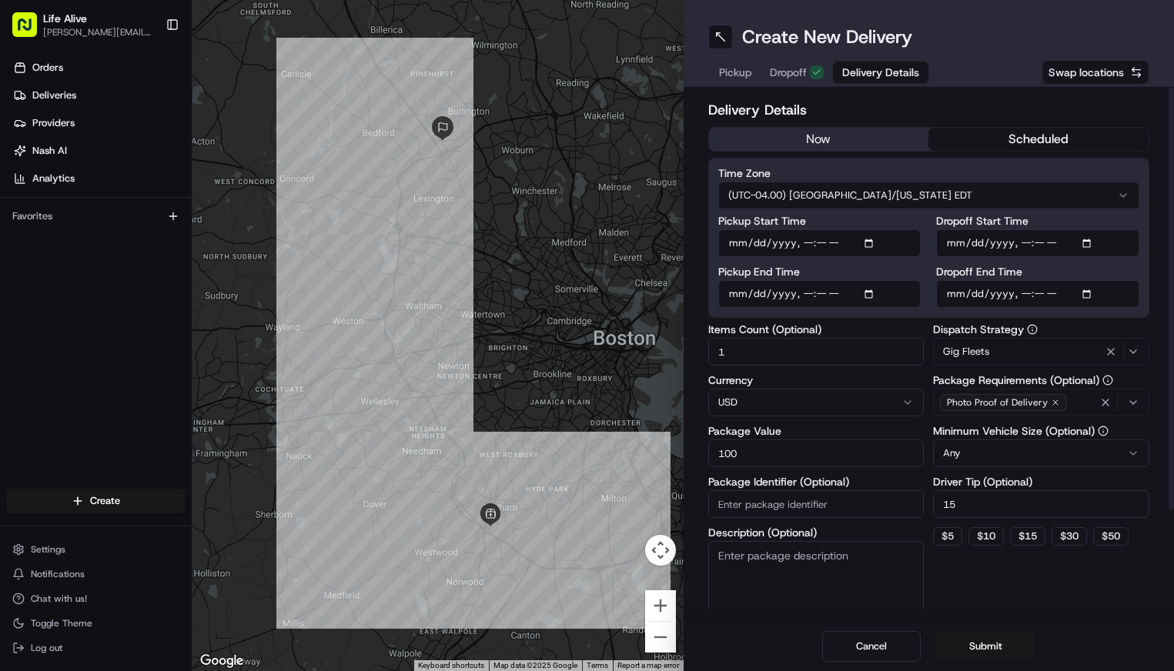
click at [826, 454] on input "100" at bounding box center [816, 454] width 216 height 28
type input "200"
click at [1016, 459] on html "Life Alive moise@lifealive.com Toggle Sidebar Orders Deliveries Providers Nash …" at bounding box center [587, 335] width 1174 height 671
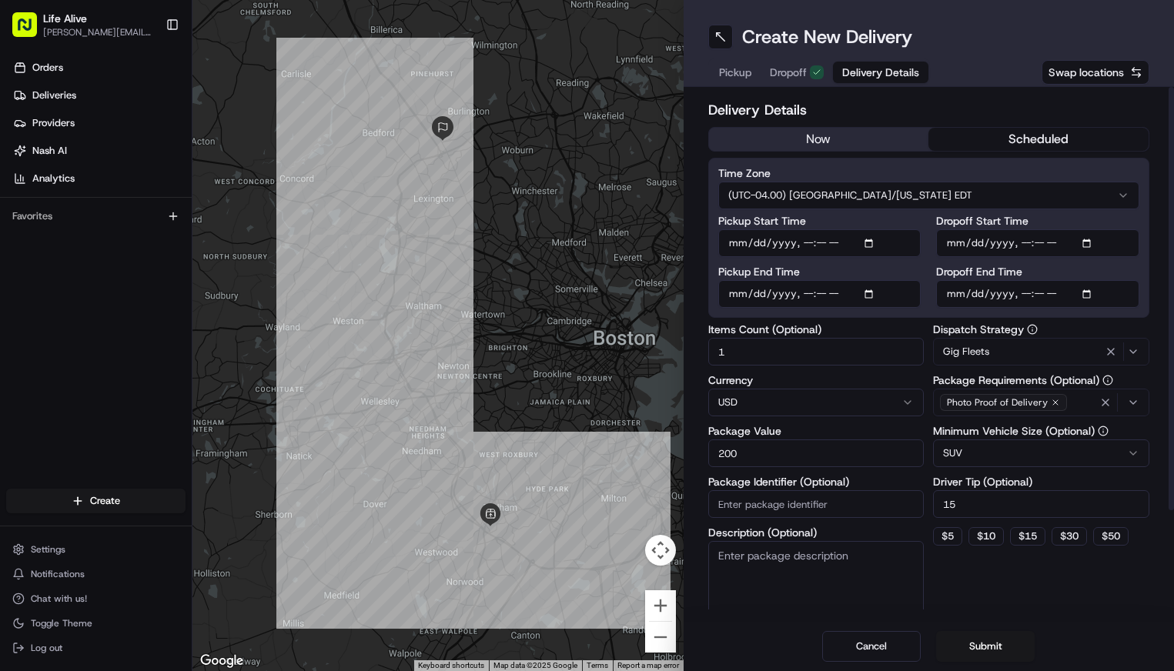
click at [1151, 364] on div "Delivery Details now scheduled Time Zone (UTC-04.00) America/New York EDT Picku…" at bounding box center [929, 354] width 491 height 535
click at [1008, 509] on input "15" at bounding box center [1041, 505] width 216 height 28
type input "20"
click at [989, 638] on button "Submit" at bounding box center [985, 646] width 99 height 31
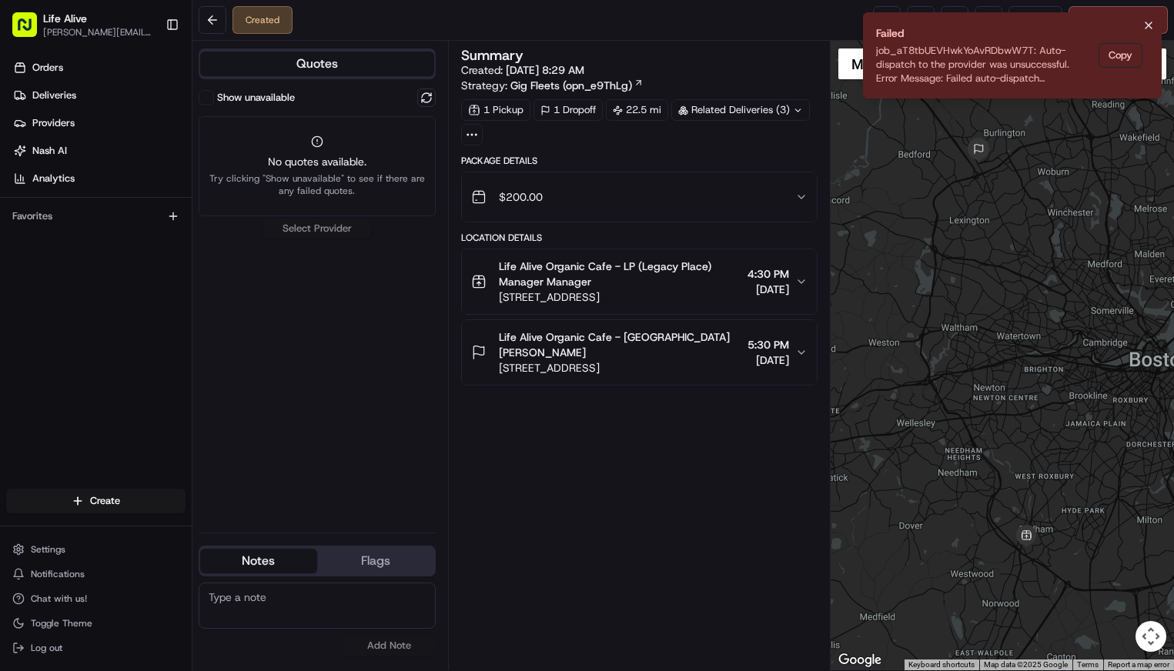
click at [1147, 28] on icon "Notifications (F8)" at bounding box center [1149, 25] width 6 height 6
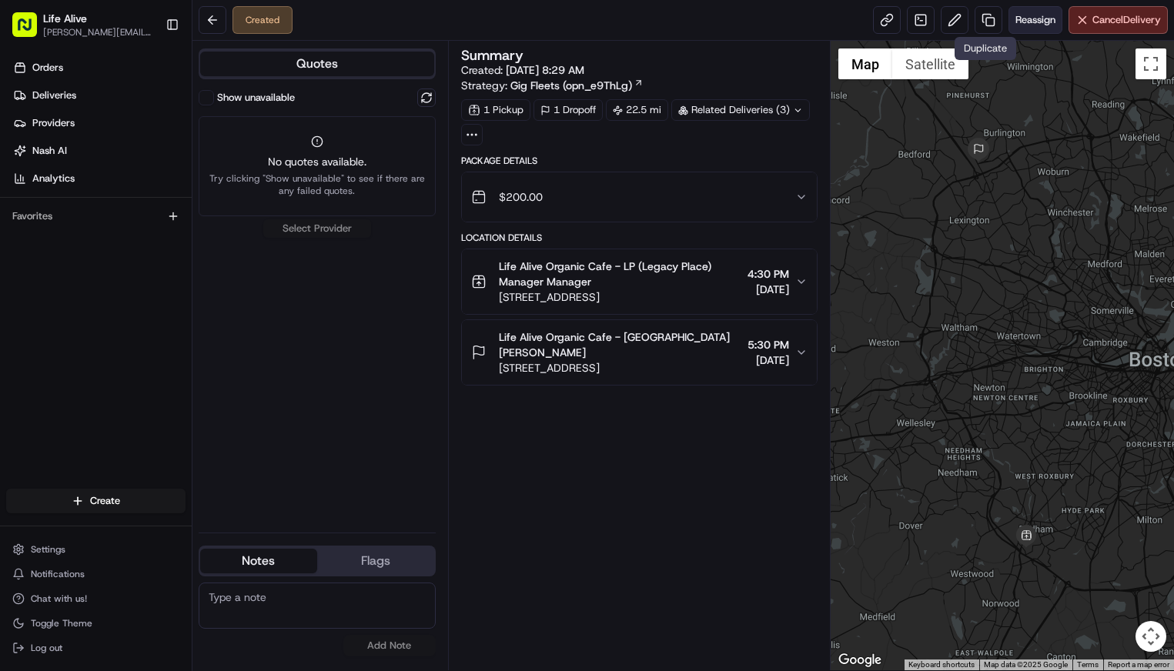
click at [1029, 12] on button "Reassign" at bounding box center [1036, 20] width 54 height 28
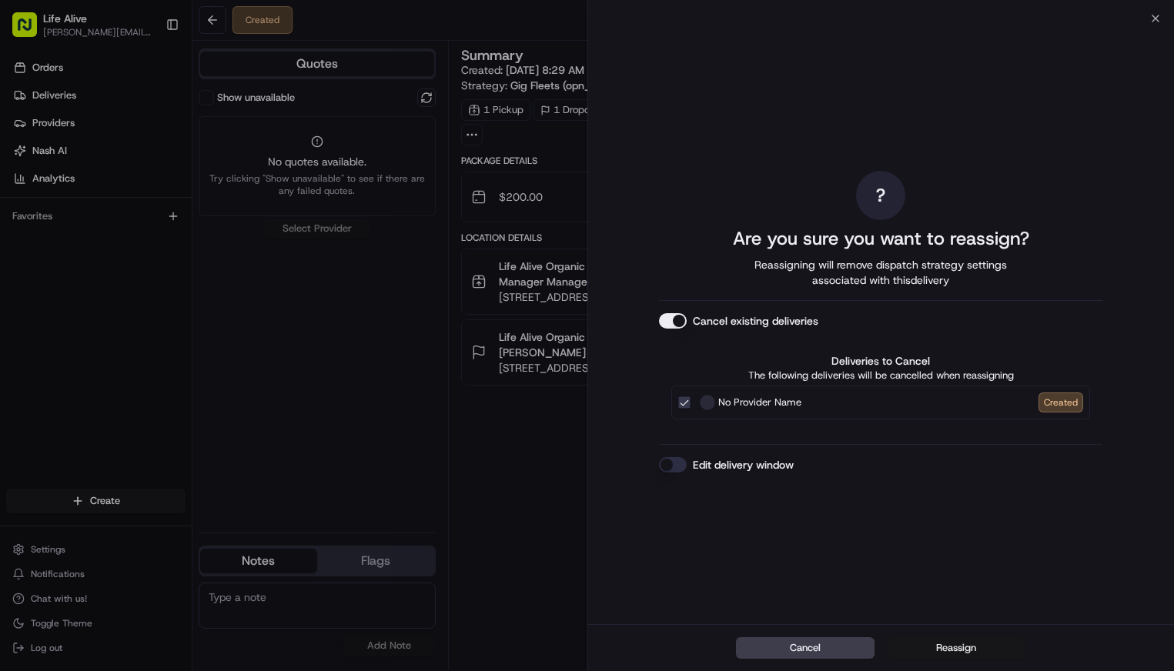
click at [926, 642] on button "Reassign" at bounding box center [956, 649] width 139 height 22
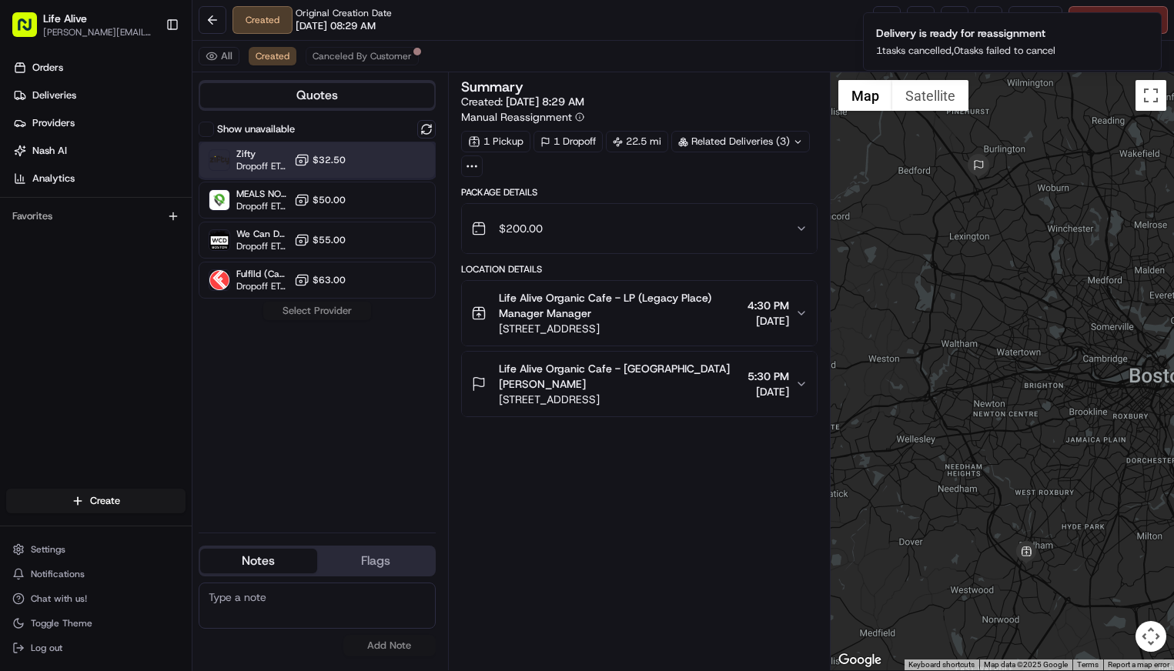
click at [372, 169] on div "Zifty Dropoff ETA 8 hours $32.50" at bounding box center [317, 160] width 237 height 37
click at [322, 313] on button "Assign Provider" at bounding box center [317, 311] width 109 height 18
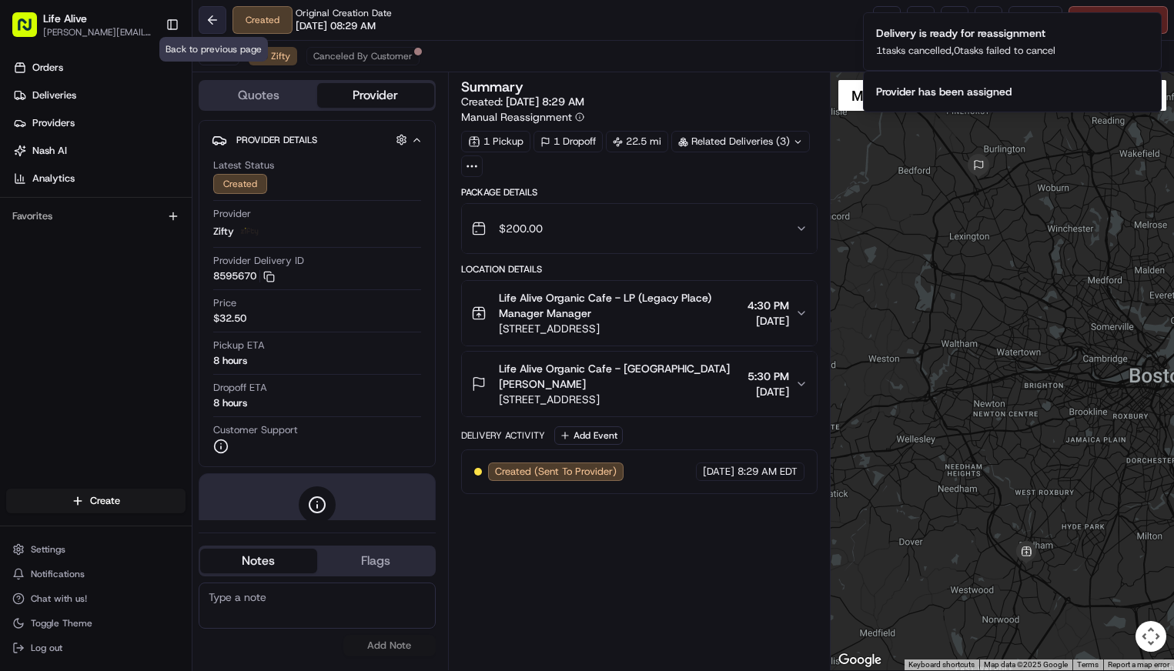
click at [216, 28] on button at bounding box center [213, 20] width 28 height 28
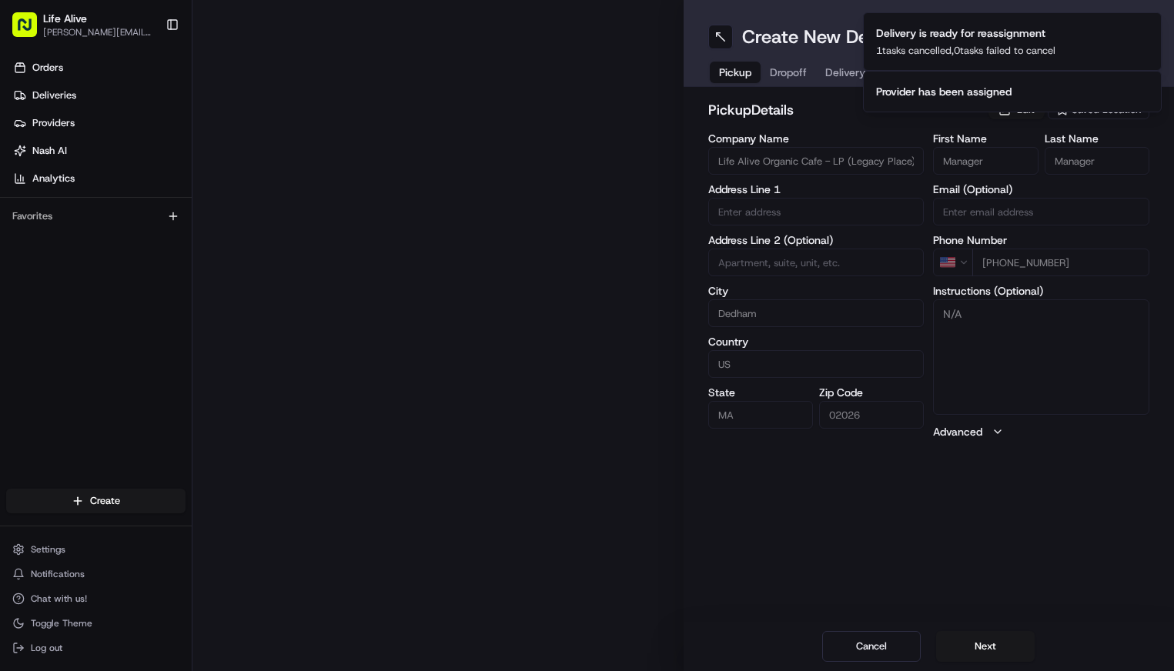
type input "220 Legacy Pl"
